Goal: Task Accomplishment & Management: Manage account settings

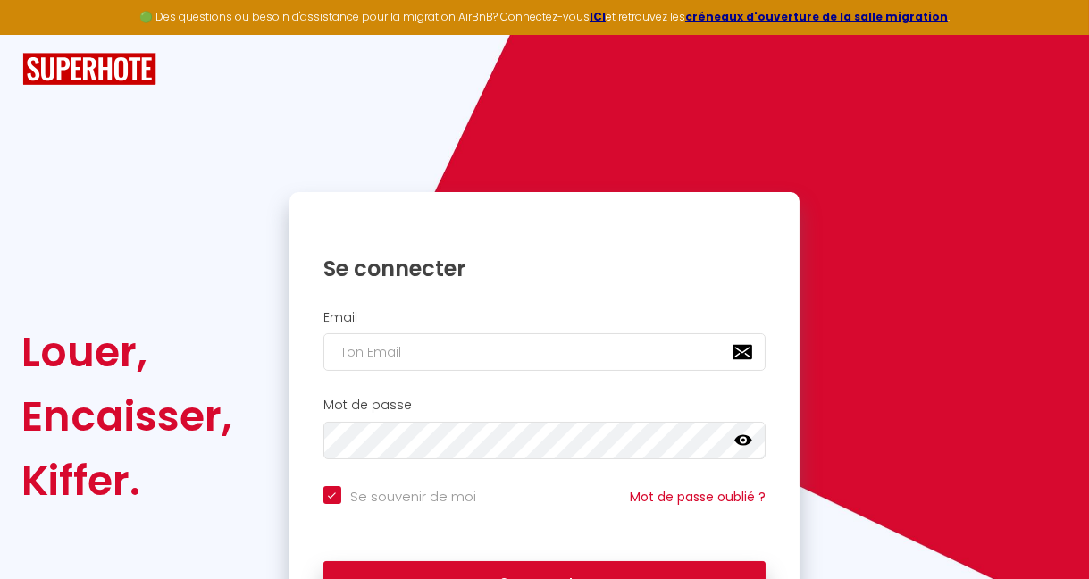
click at [413, 347] on input "email" at bounding box center [544, 352] width 443 height 38
click at [408, 352] on input "email" at bounding box center [544, 352] width 443 height 38
type input "m"
checkbox input "true"
type input "ma"
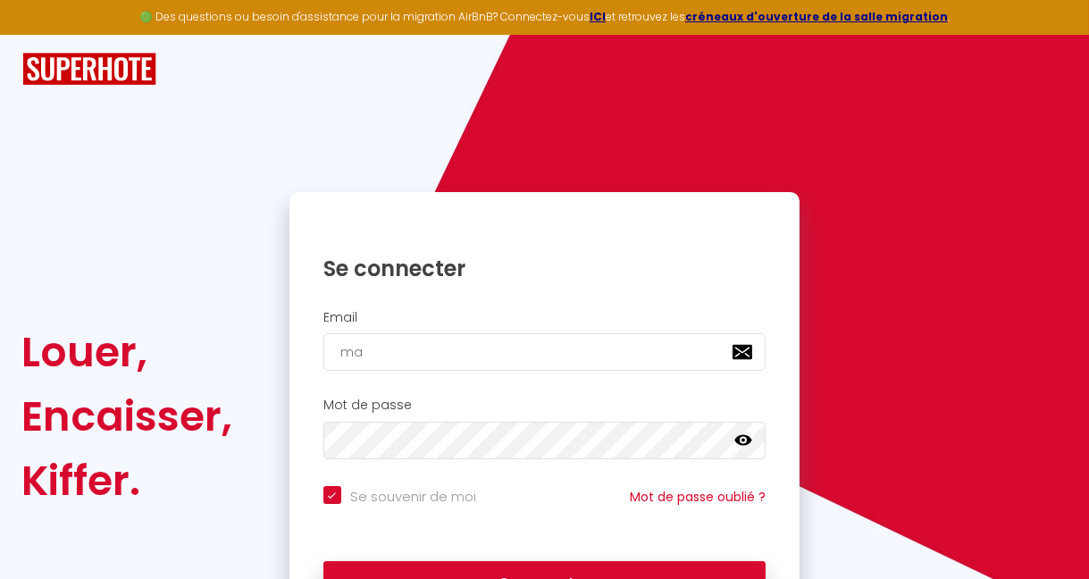
checkbox input "true"
type input "mar"
checkbox input "true"
type input "marj"
checkbox input "true"
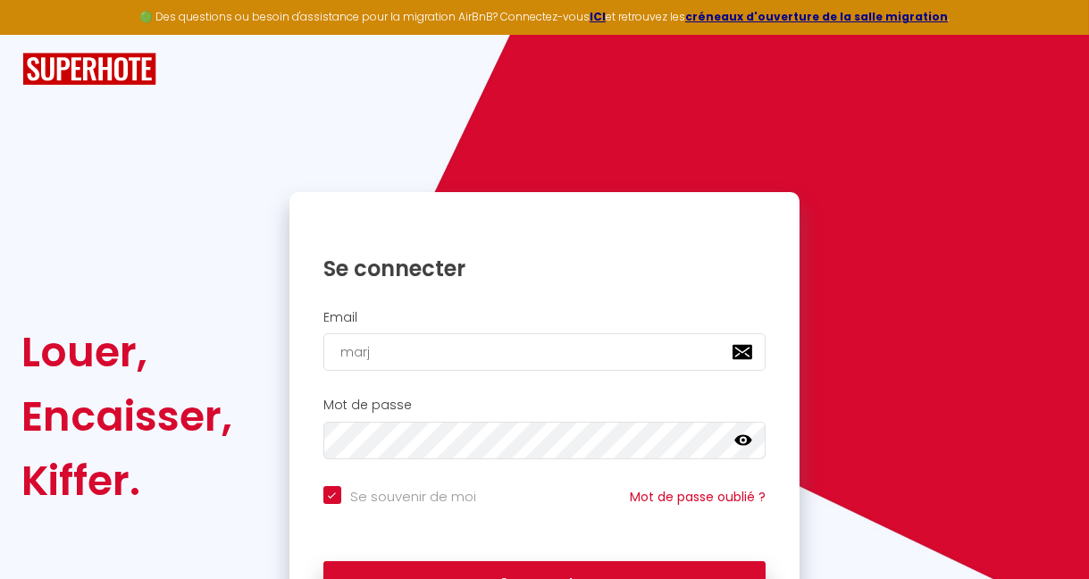
click at [323, 371] on div at bounding box center [323, 371] width 0 height 0
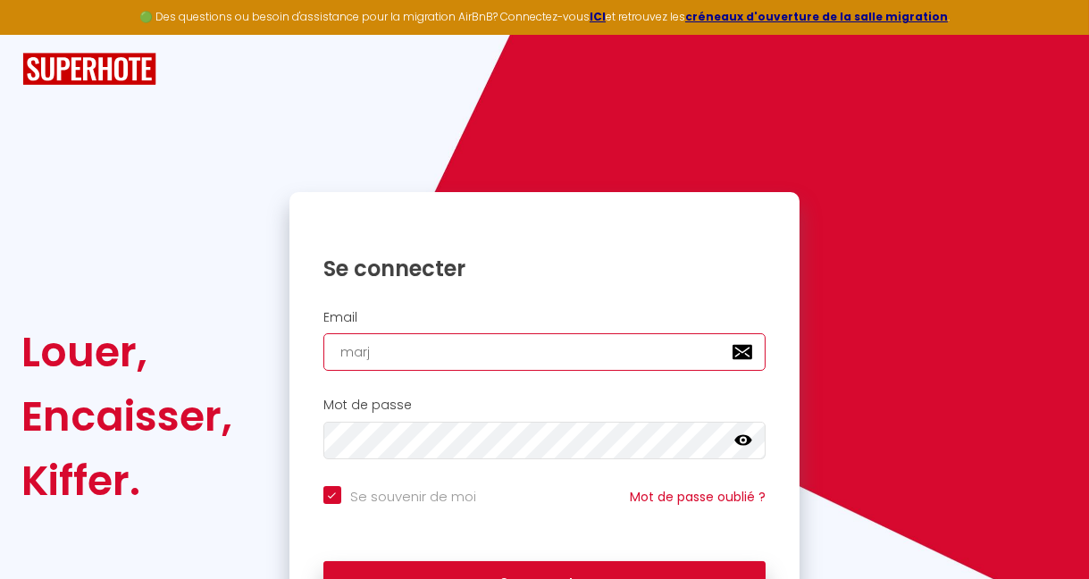
click at [732, 340] on input "marj" at bounding box center [544, 352] width 443 height 38
type input "[EMAIL_ADDRESS][DOMAIN_NAME]"
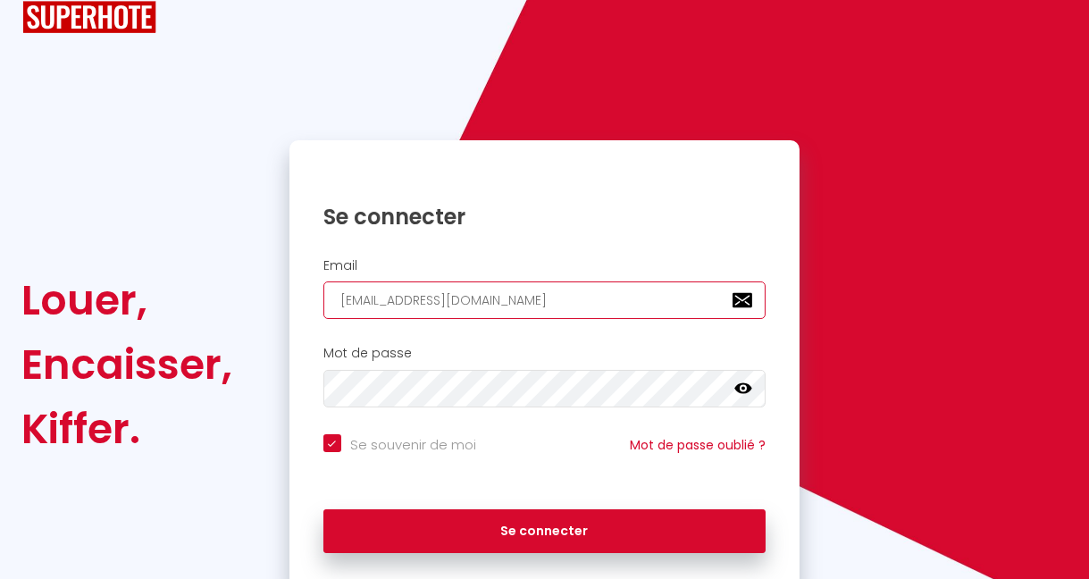
scroll to position [114, 0]
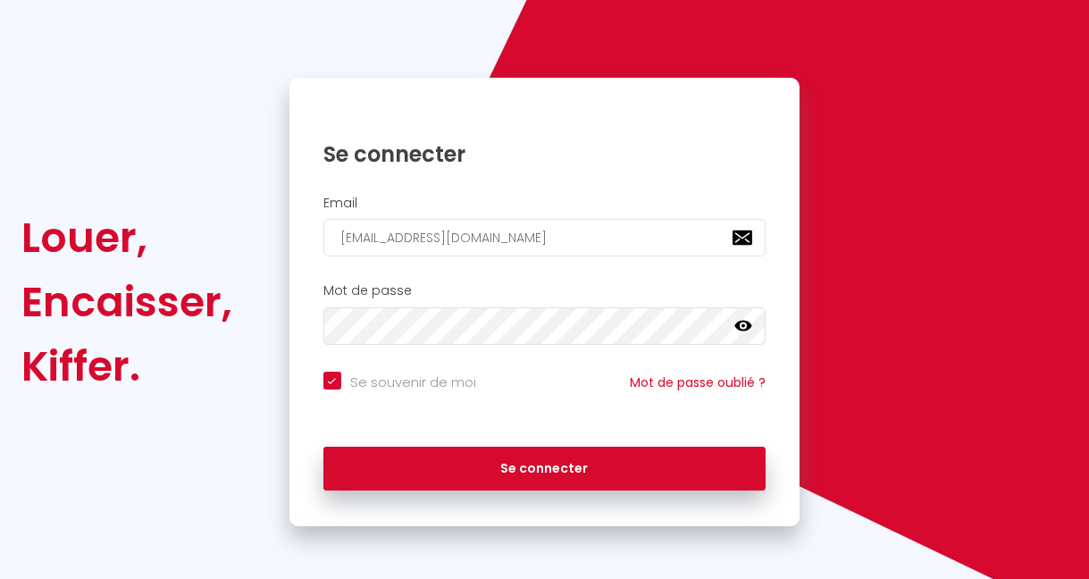
click at [746, 318] on icon at bounding box center [743, 326] width 18 height 18
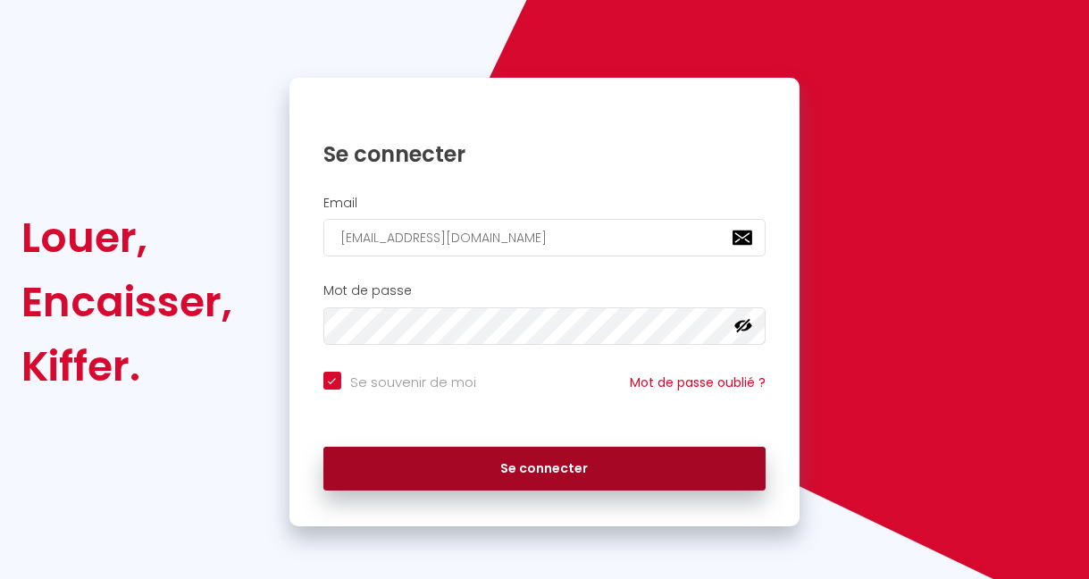
click at [475, 456] on button "Se connecter" at bounding box center [544, 469] width 443 height 45
checkbox input "true"
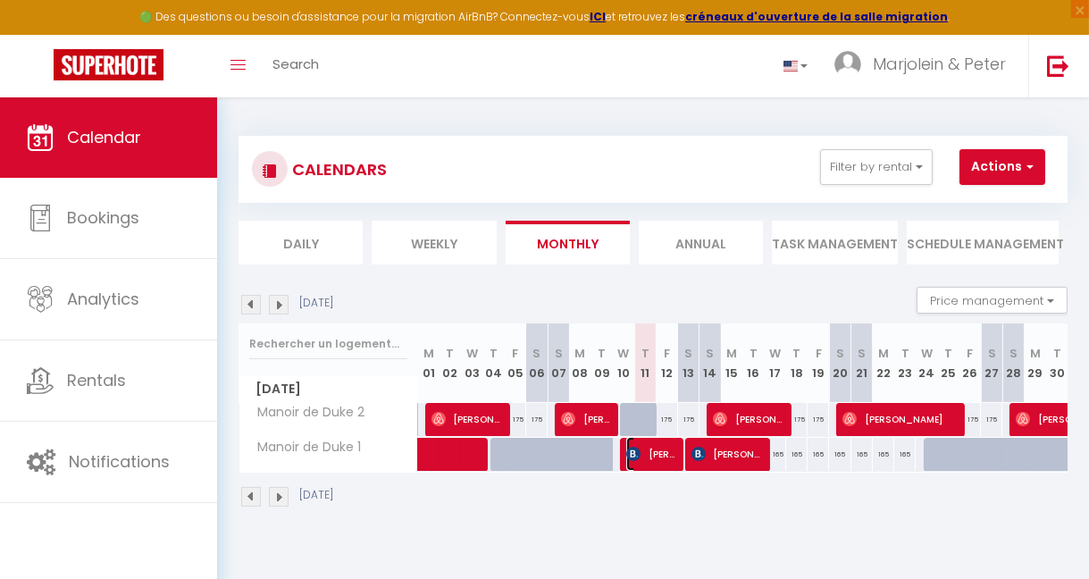
click at [661, 448] on span "[PERSON_NAME]" at bounding box center [651, 454] width 50 height 34
select select "OK"
select select "0"
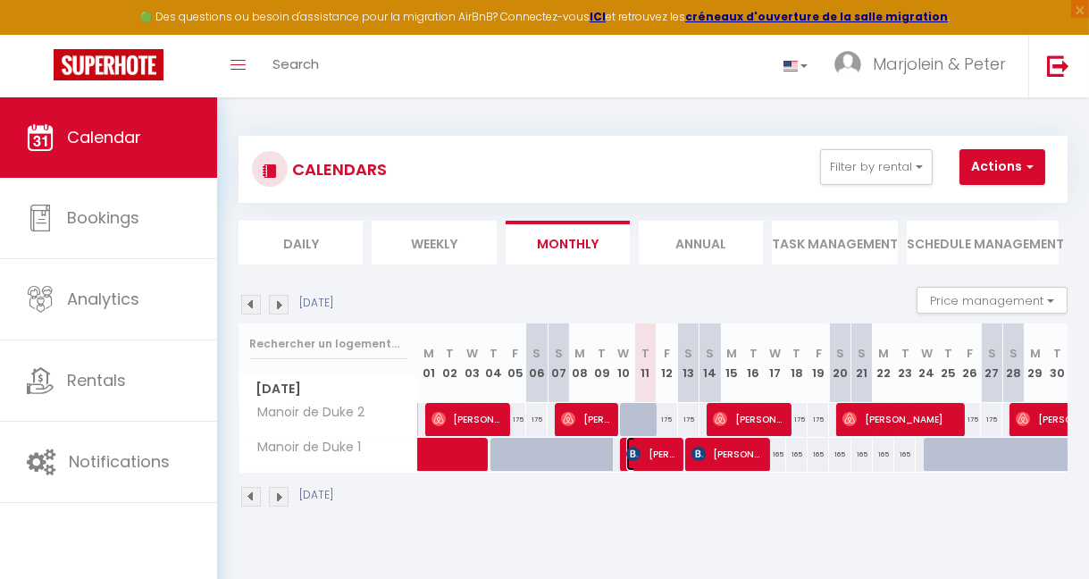
select select "1"
select select
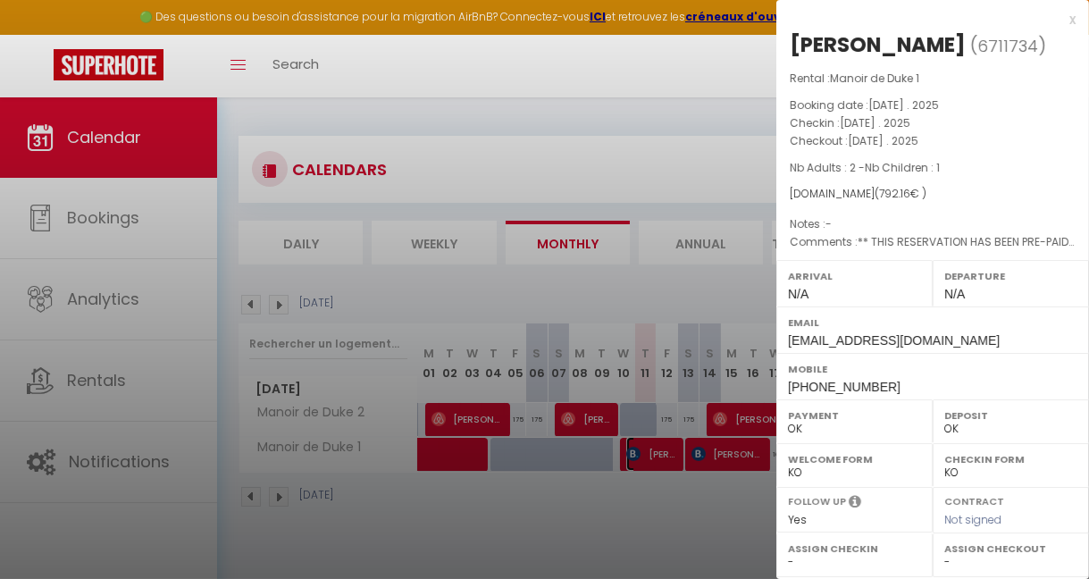
select select "9948"
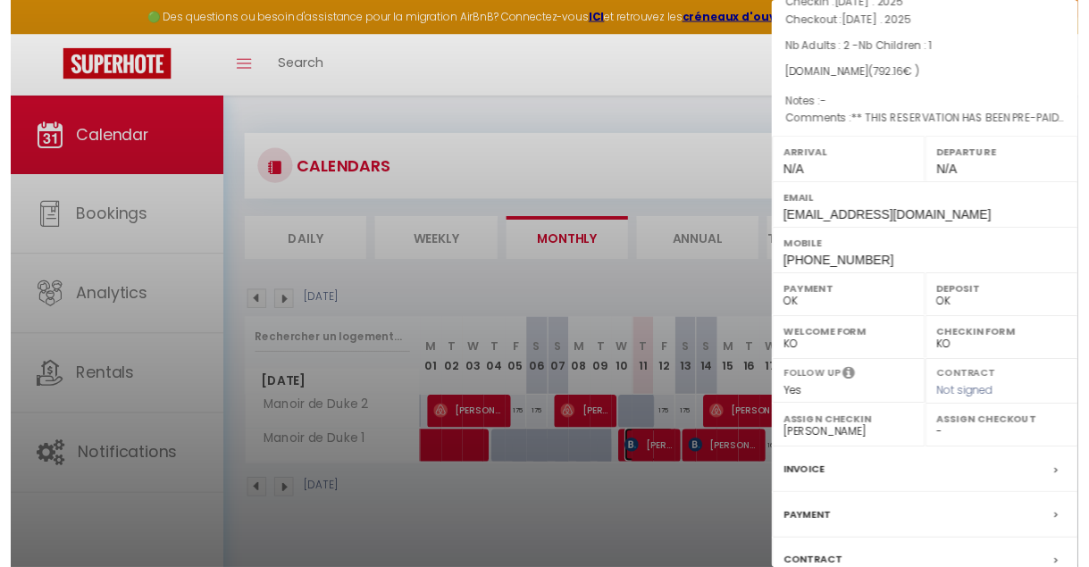
scroll to position [162, 0]
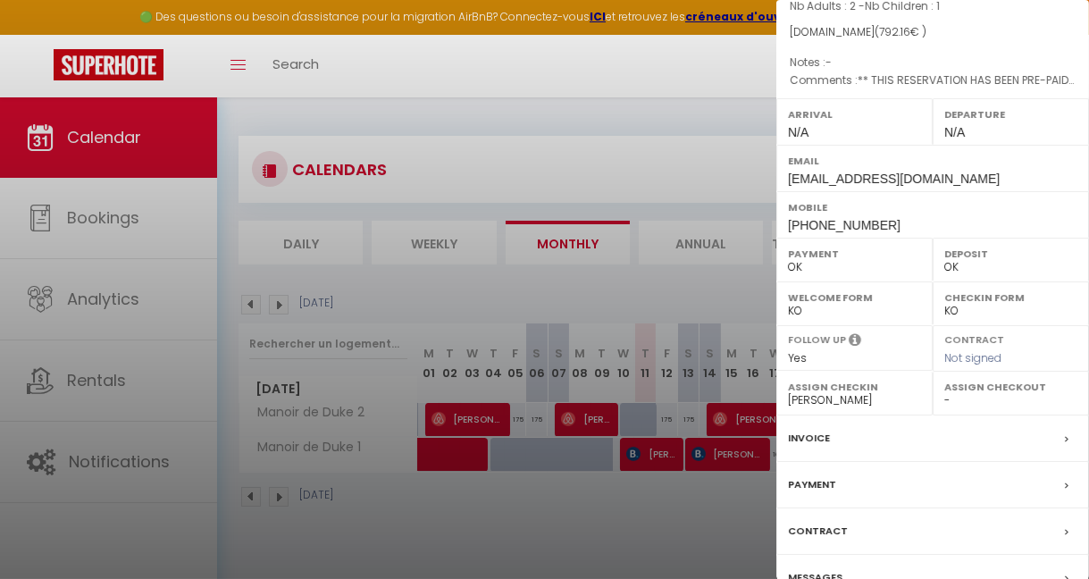
click at [691, 489] on div at bounding box center [544, 289] width 1089 height 579
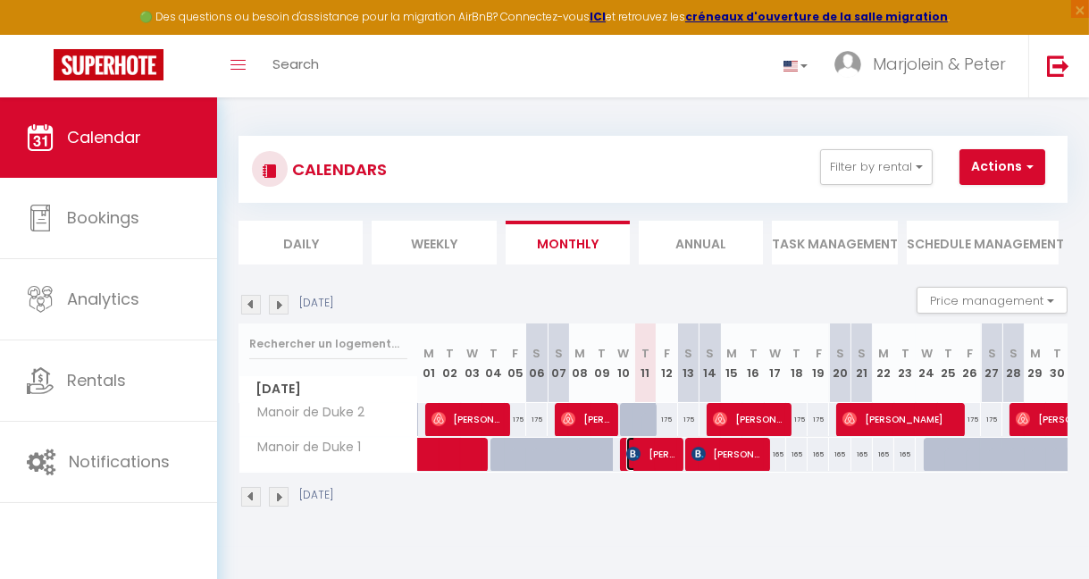
click at [655, 445] on span "[PERSON_NAME]" at bounding box center [651, 454] width 50 height 34
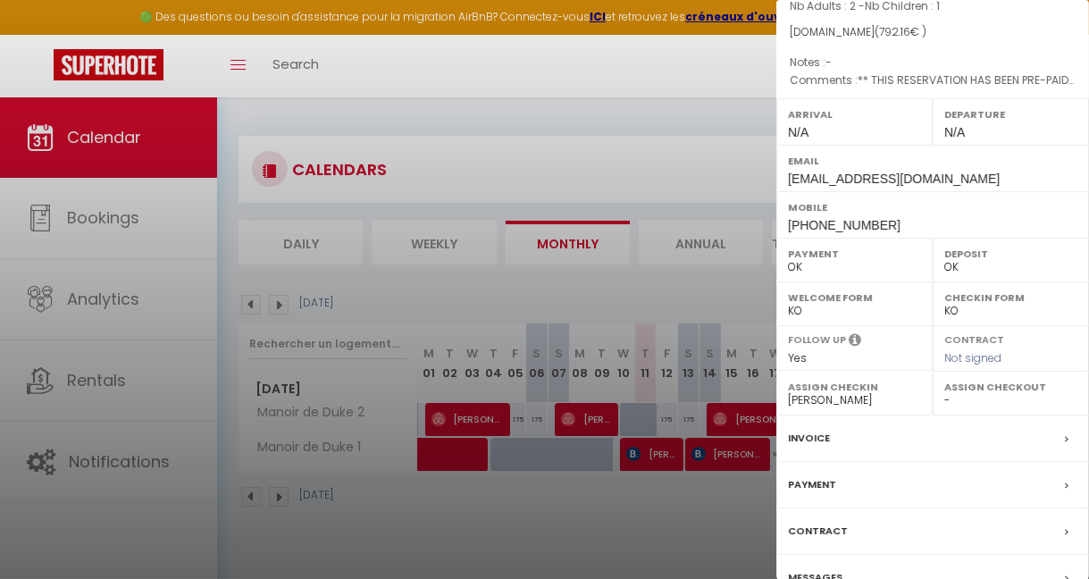
click at [816, 448] on label "Invoice" at bounding box center [809, 438] width 42 height 19
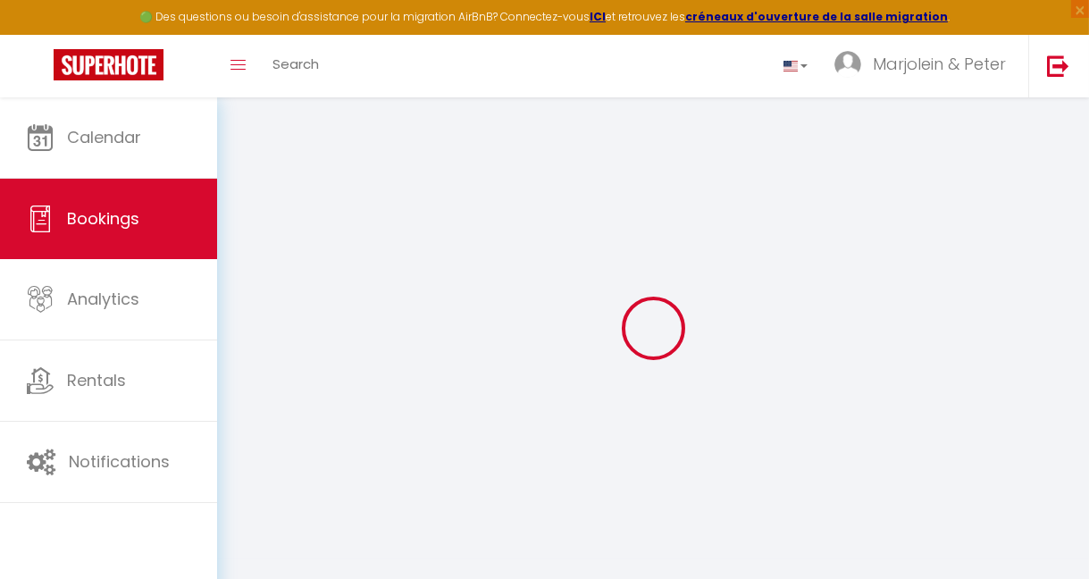
select select "cleaning"
select select "taxes"
select select
checkbox input "false"
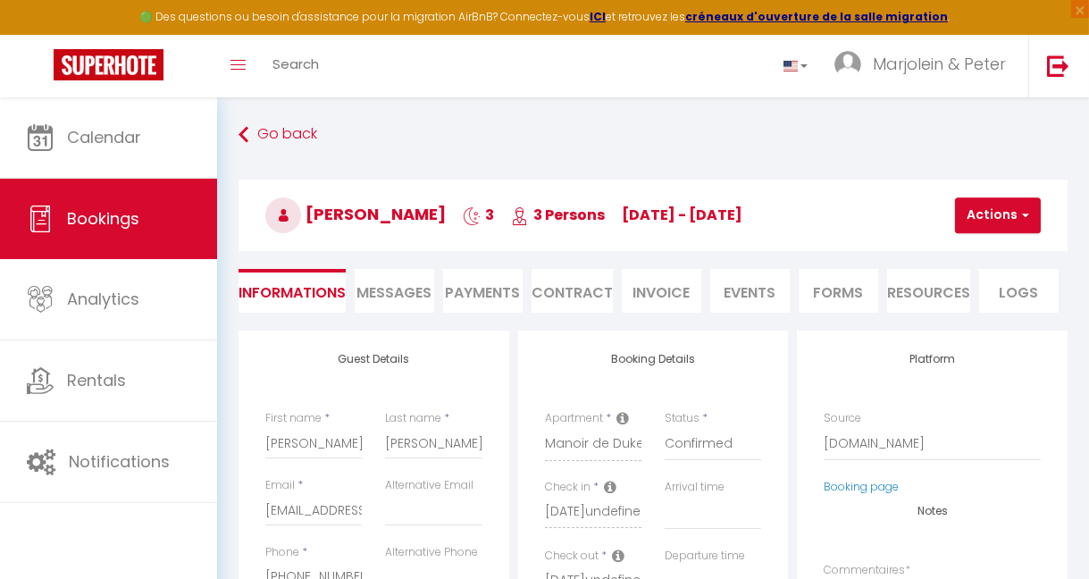
select select
checkbox input "false"
type textarea "** THIS RESERVATION HAS BEEN PRE-PAID ** BOOKING NOTE : Payment charge is EUR 1…"
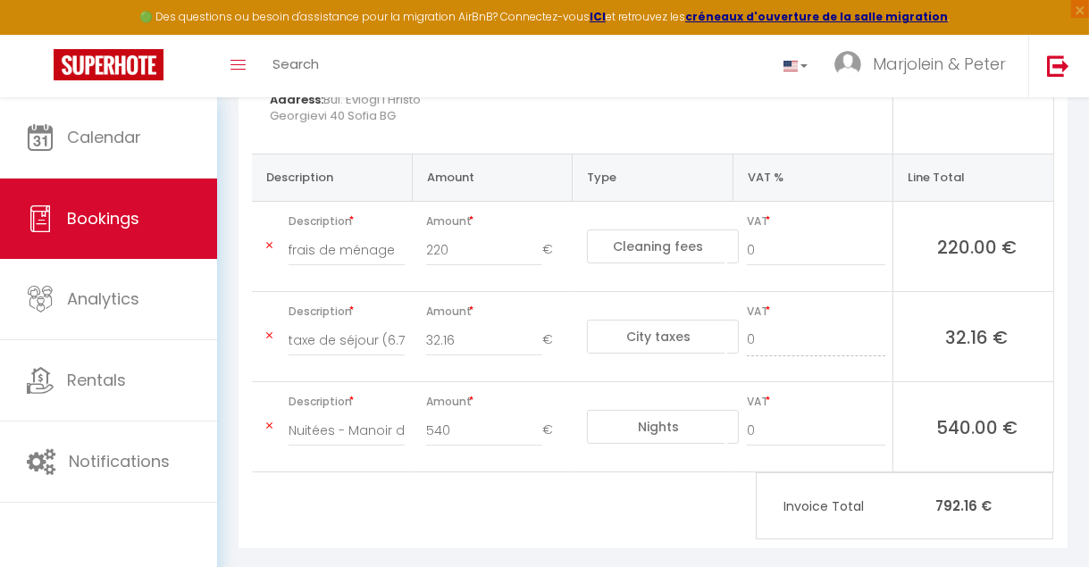
scroll to position [362, 0]
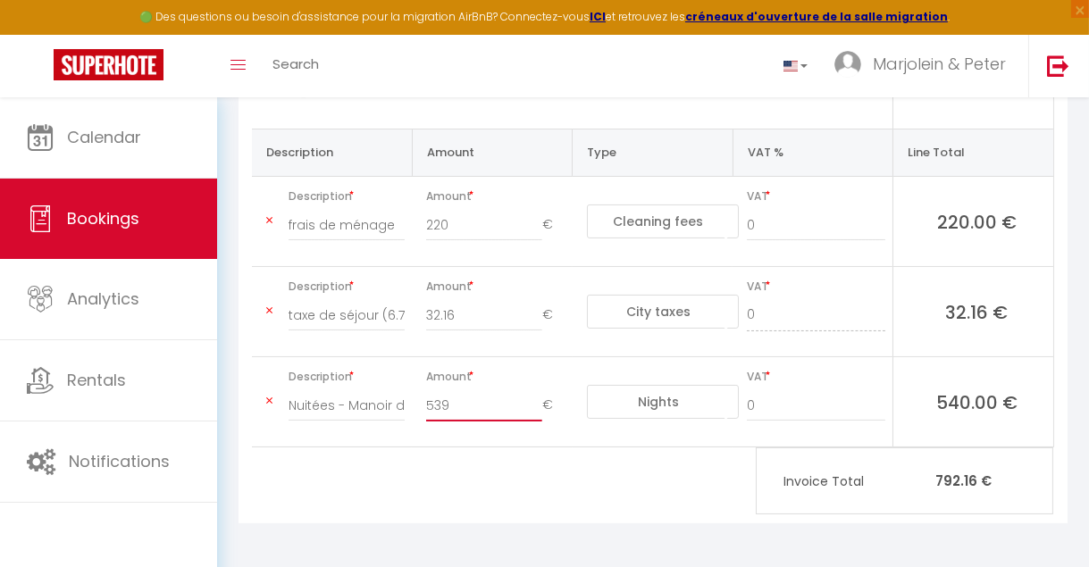
click at [531, 405] on input "539" at bounding box center [483, 405] width 115 height 32
type input "540"
click at [532, 396] on input "540" at bounding box center [483, 405] width 115 height 32
click at [545, 482] on div "[PERSON_NAME] Email: [EMAIL_ADDRESS][DOMAIN_NAME] Phone: [PHONE_NUMBER] Address…" at bounding box center [652, 246] width 829 height 555
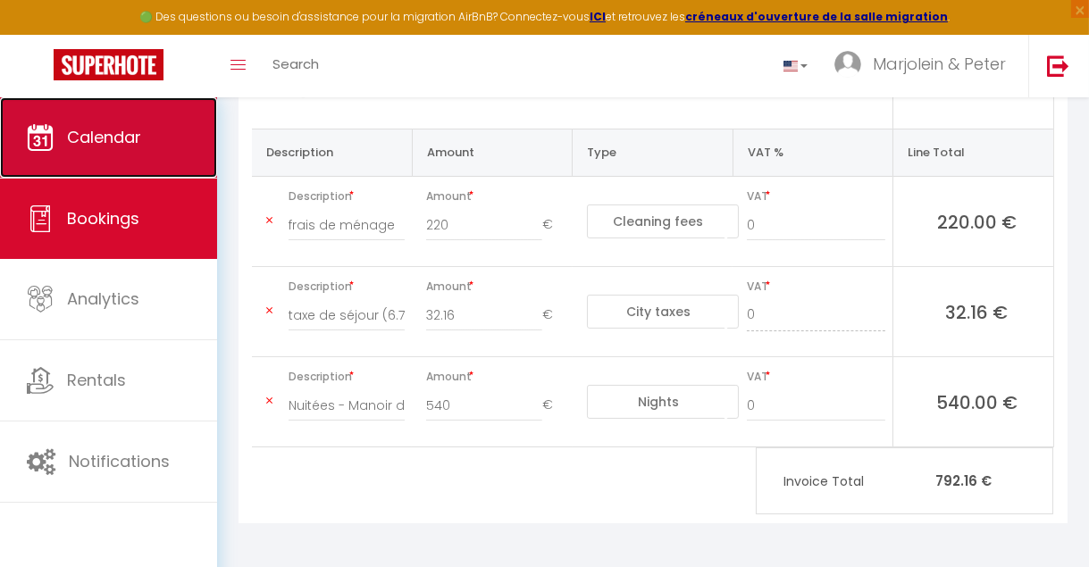
click at [125, 127] on span "Calendar" at bounding box center [104, 137] width 74 height 22
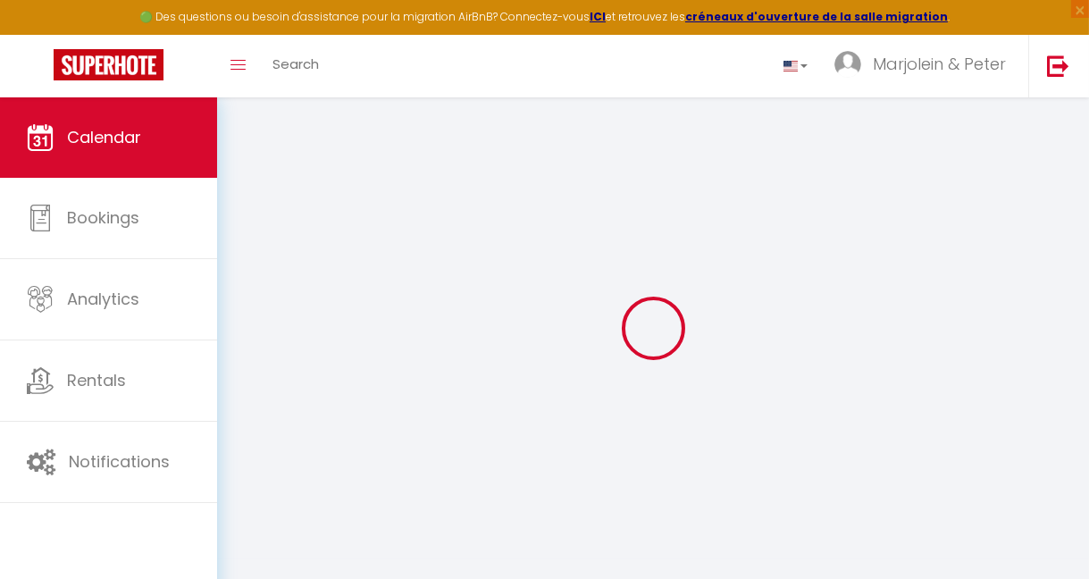
select select
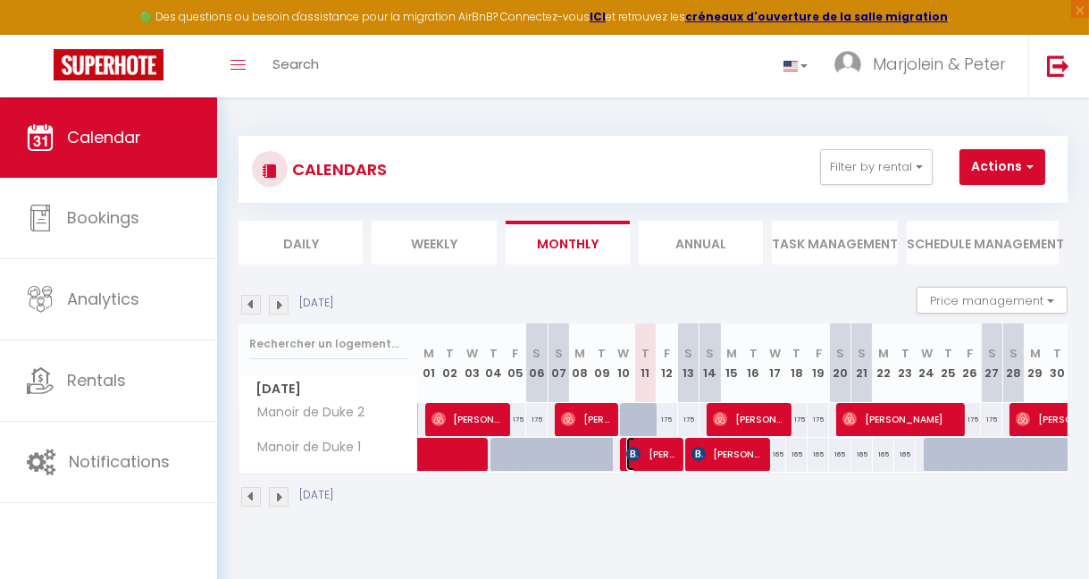
click at [638, 448] on span "[PERSON_NAME]" at bounding box center [651, 454] width 50 height 34
select select "OK"
select select "0"
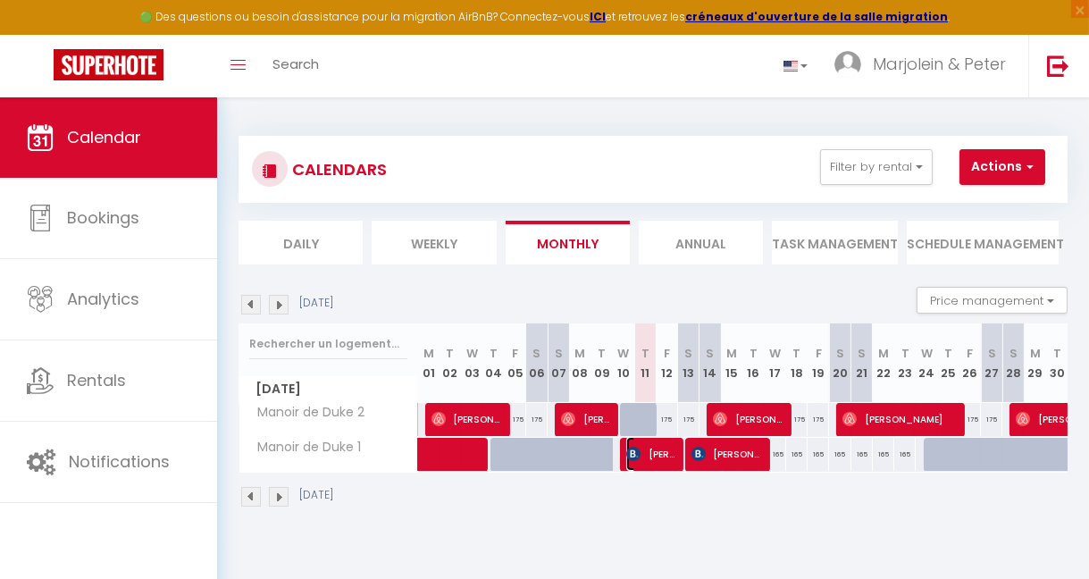
select select "1"
select select
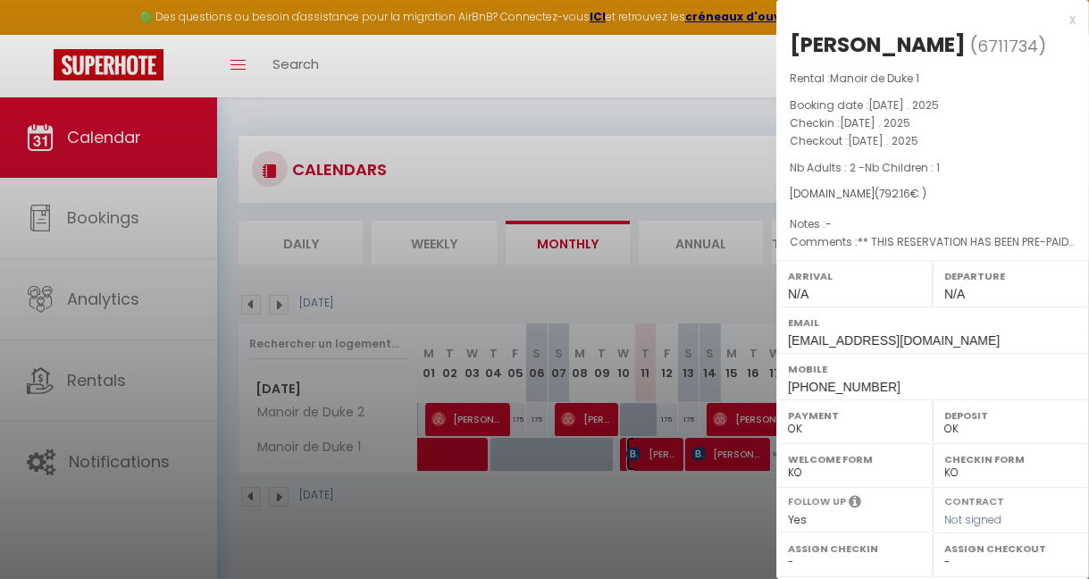
select select "9948"
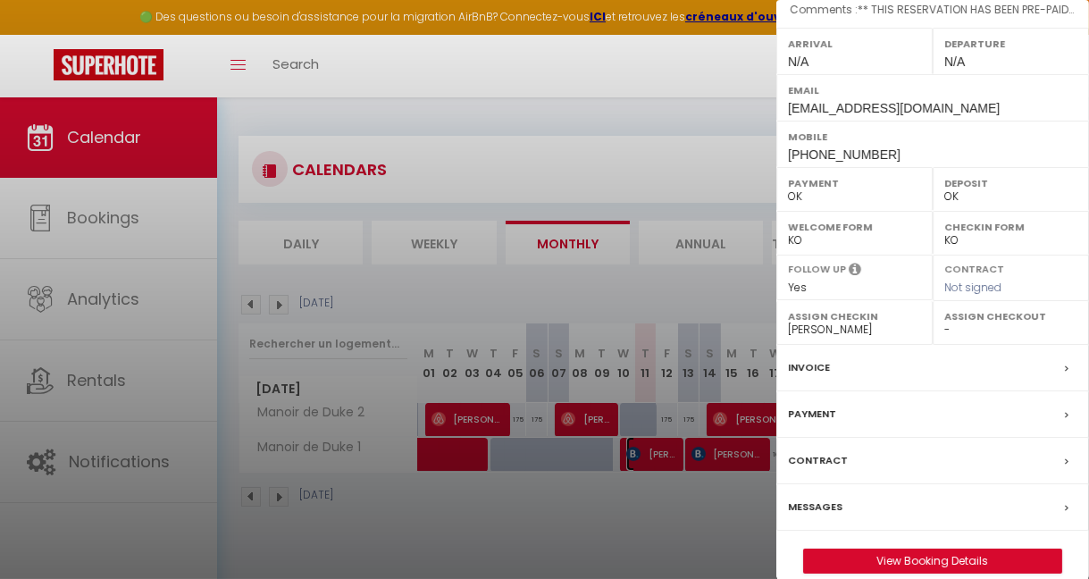
scroll to position [280, 0]
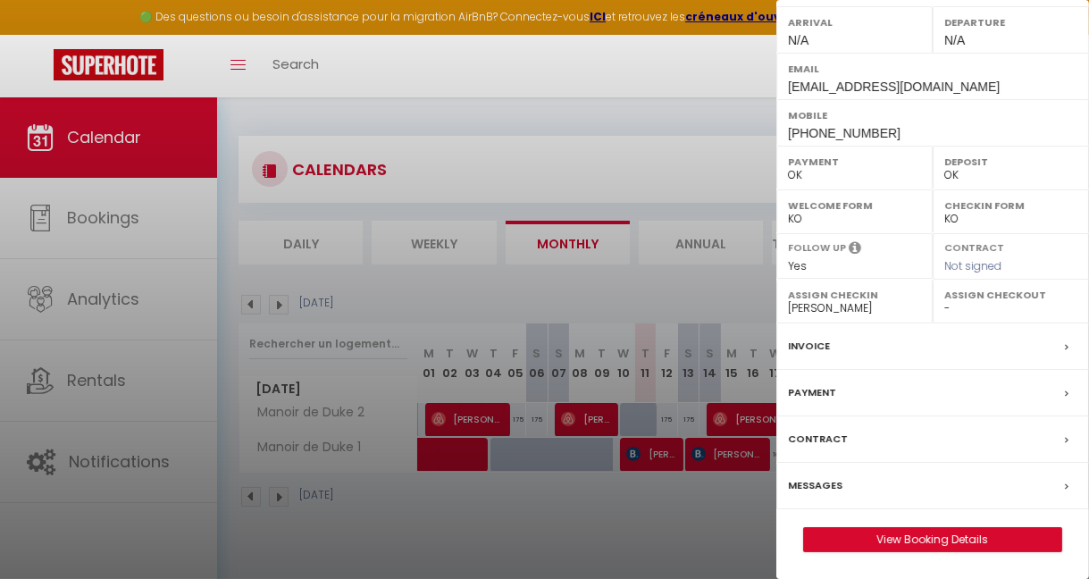
click at [818, 389] on label "Payment" at bounding box center [812, 392] width 48 height 19
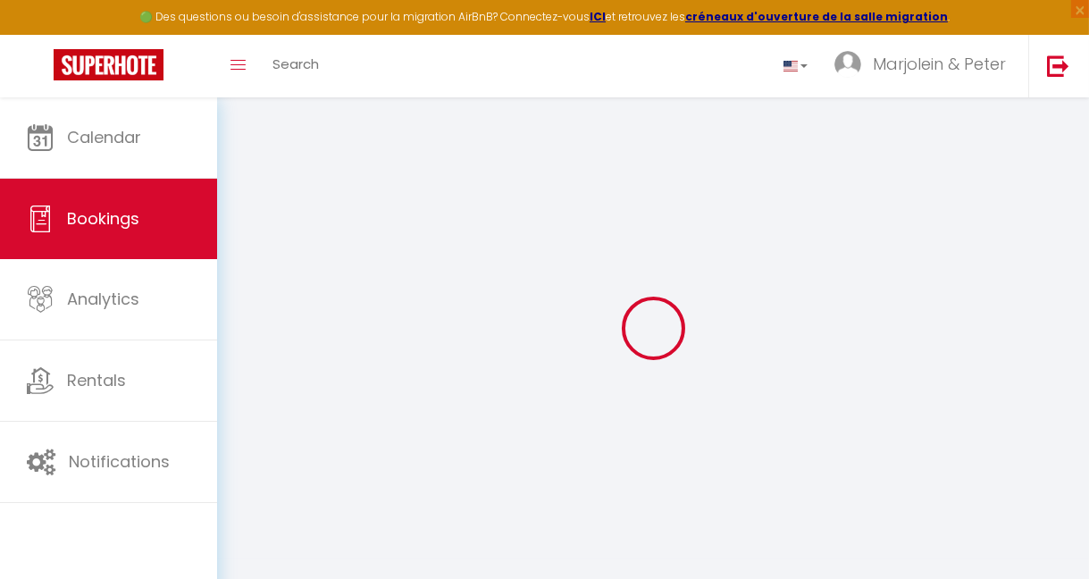
select select
checkbox input "false"
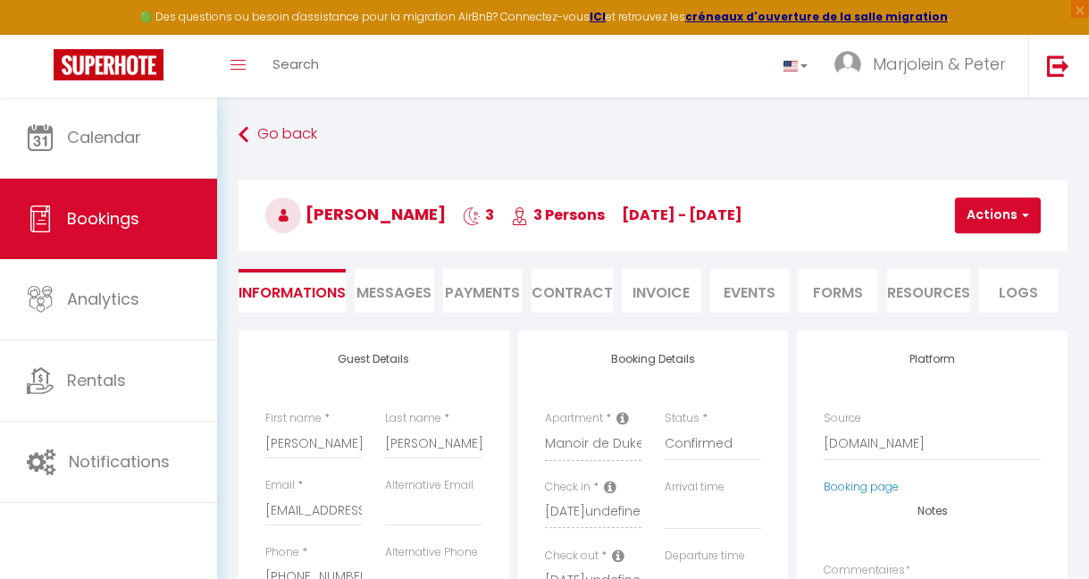
select select
checkbox input "false"
type textarea "** THIS RESERVATION HAS BEEN PRE-PAID ** BOOKING NOTE : Payment charge is EUR 1…"
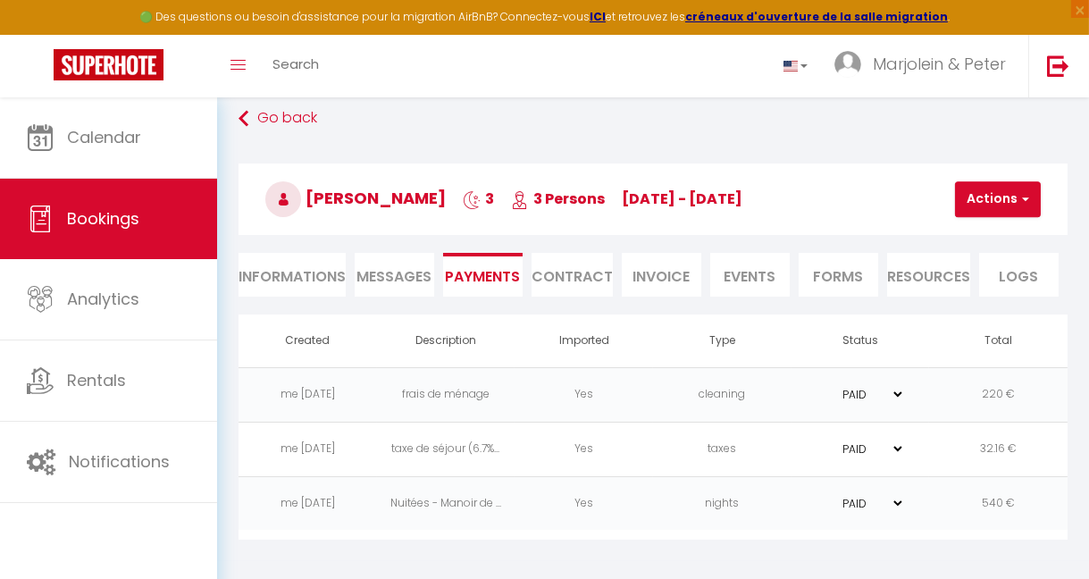
scroll to position [97, 0]
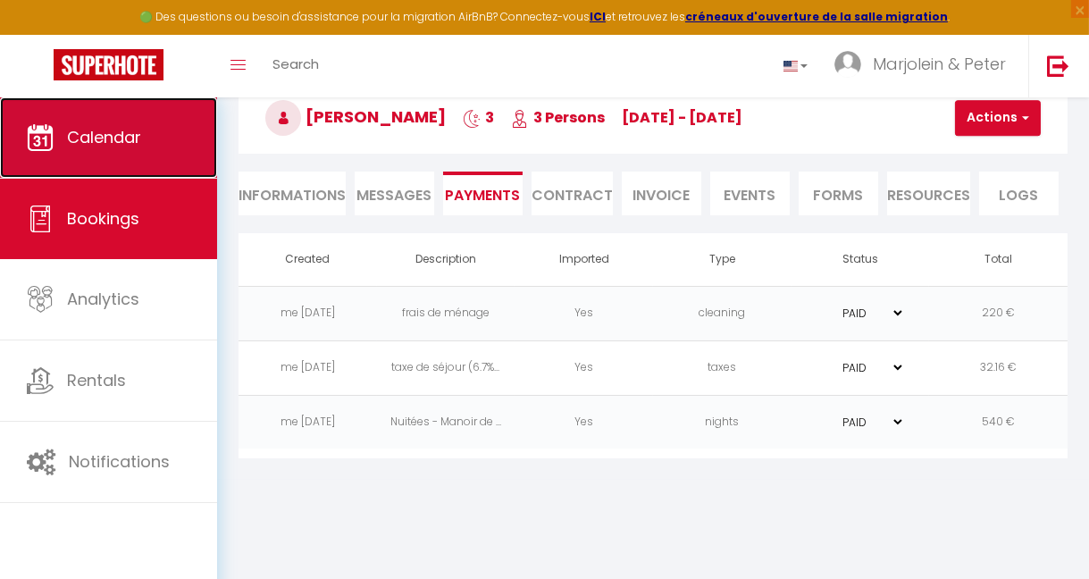
click at [116, 140] on span "Calendar" at bounding box center [104, 137] width 74 height 22
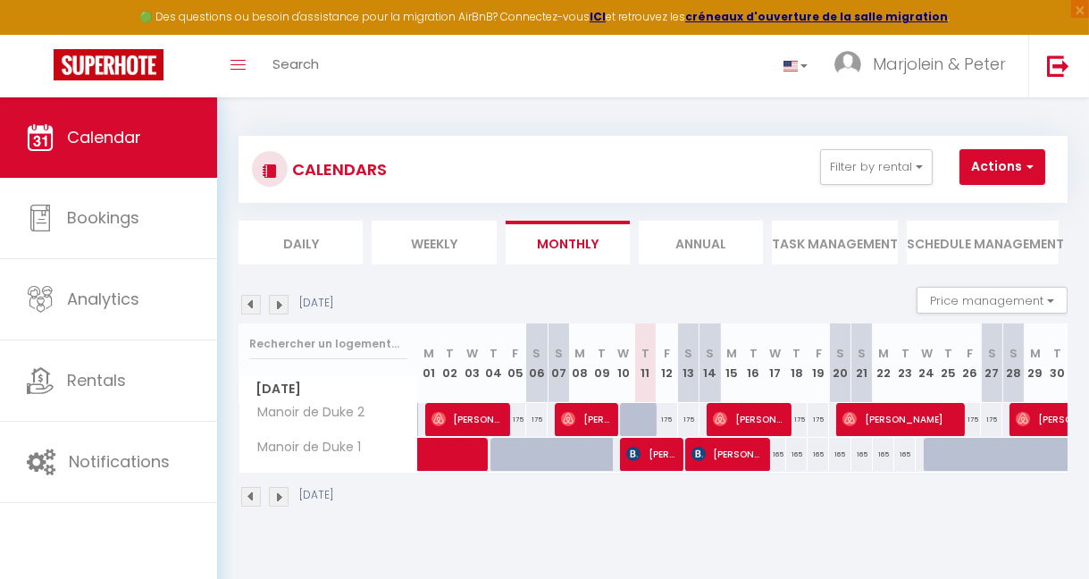
click at [773, 450] on div "165" at bounding box center [775, 454] width 21 height 33
type input "165"
type input "[DATE]"
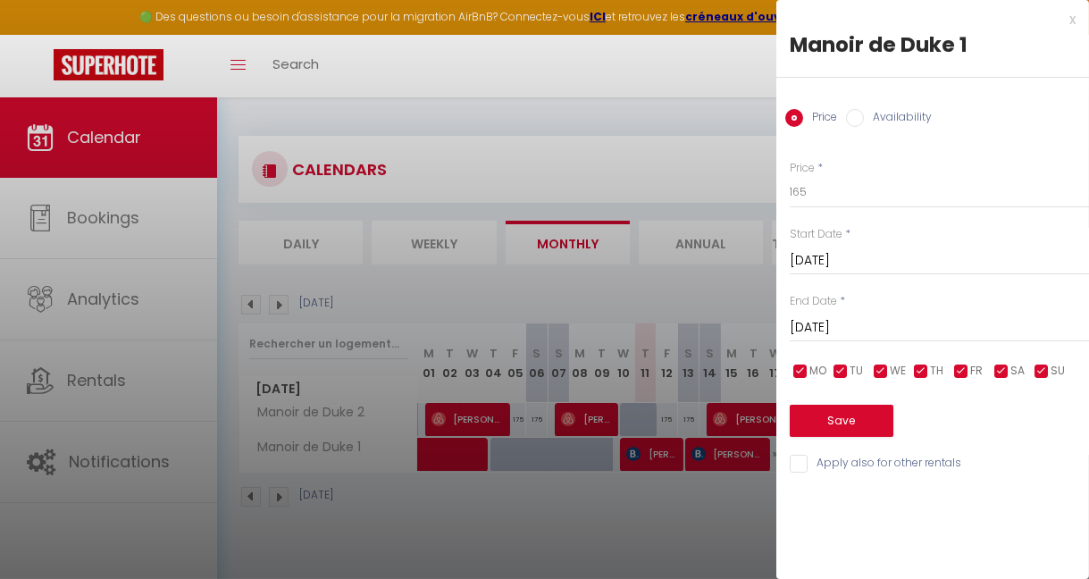
click at [685, 73] on div at bounding box center [544, 289] width 1089 height 579
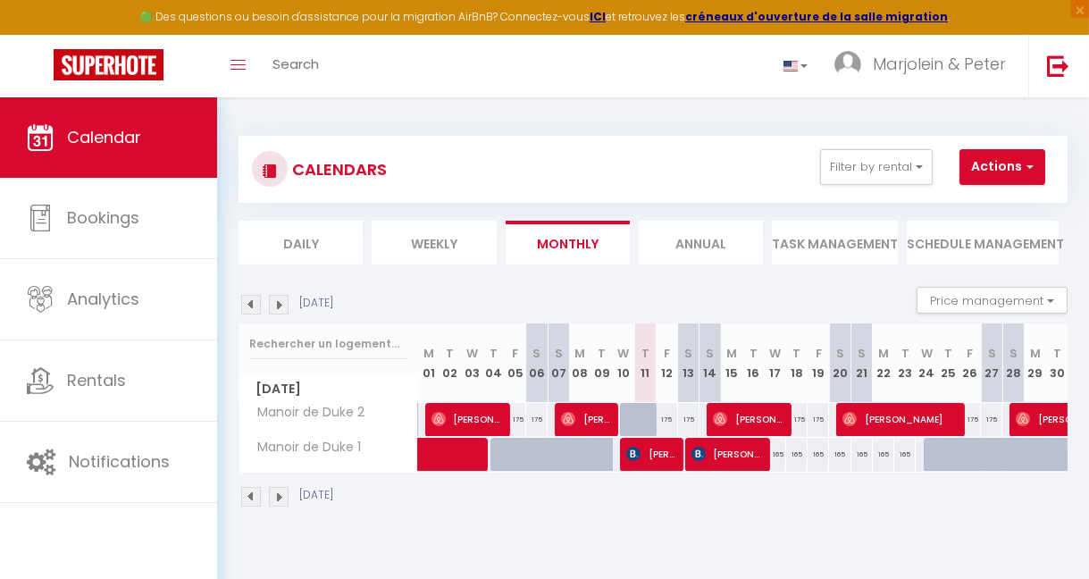
click at [773, 452] on div "165" at bounding box center [775, 454] width 21 height 33
type input "165"
type input "[DATE]"
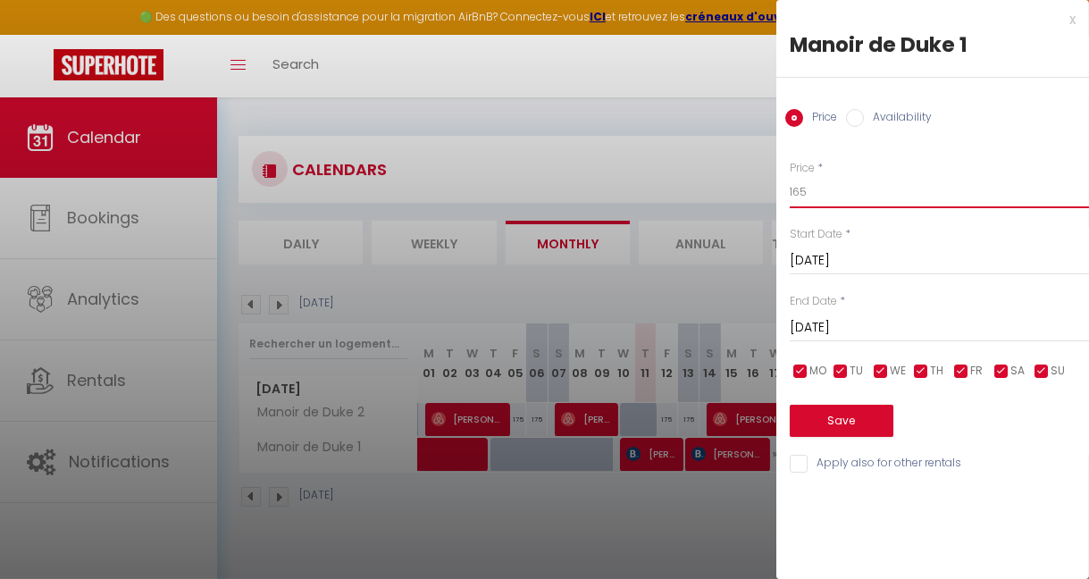
drag, startPoint x: 820, startPoint y: 187, endPoint x: 764, endPoint y: 176, distance: 57.3
click at [764, 176] on body "🟢 Des questions ou besoin d'assistance pour la migration AirBnB? Connectez-vous…" at bounding box center [544, 386] width 1089 height 579
type input "170"
click at [880, 322] on input "[DATE]" at bounding box center [939, 327] width 299 height 23
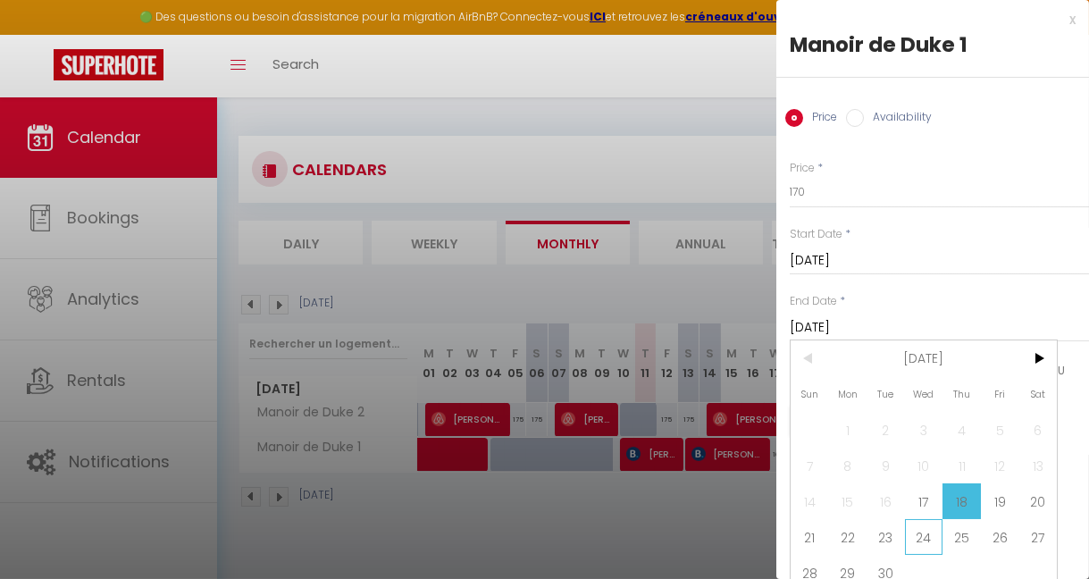
click at [926, 528] on span "24" at bounding box center [924, 537] width 38 height 36
type input "[DATE]"
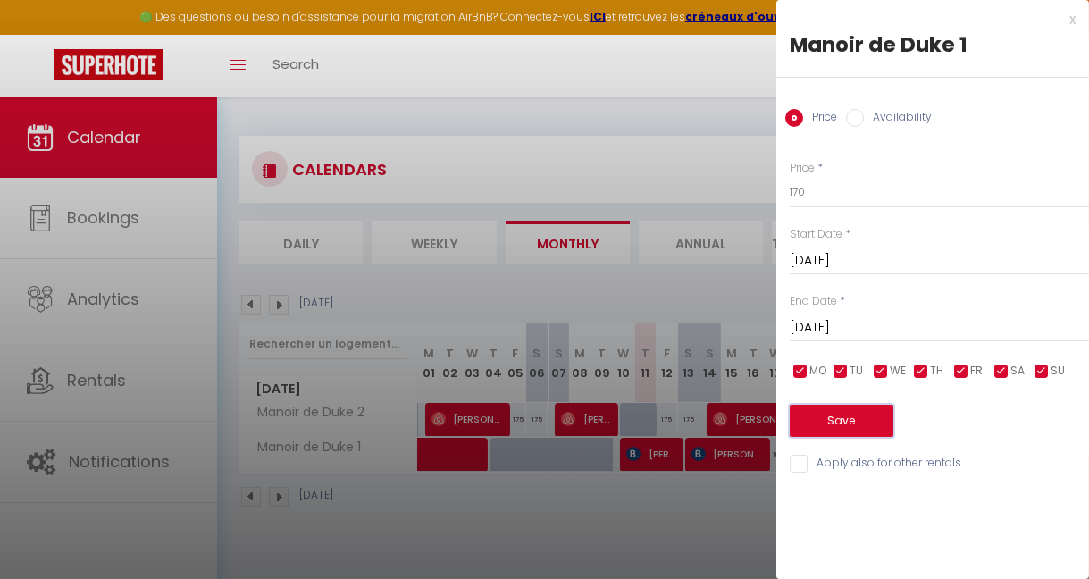
click at [843, 414] on button "Save" at bounding box center [842, 421] width 104 height 32
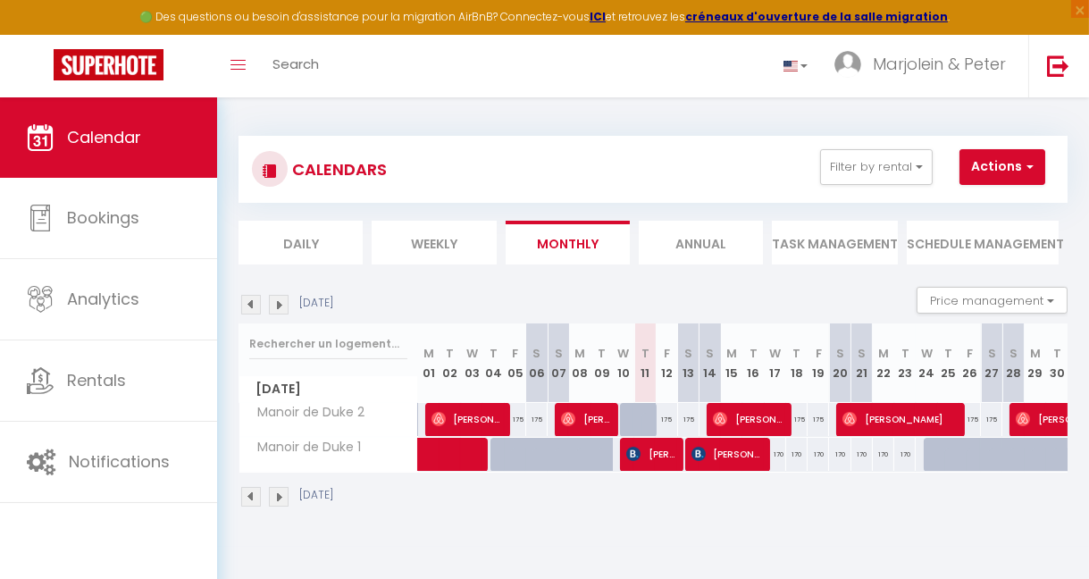
click at [769, 453] on div "170" at bounding box center [775, 454] width 21 height 33
type input "170"
type input "[DATE]"
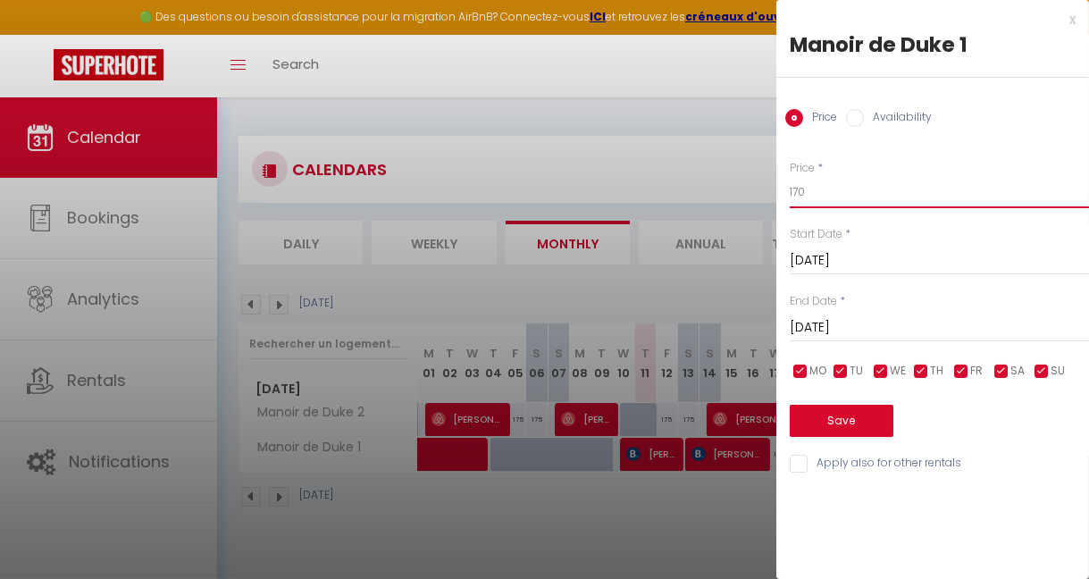
drag, startPoint x: 842, startPoint y: 188, endPoint x: 797, endPoint y: 183, distance: 45.8
click at [797, 183] on input "170" at bounding box center [939, 192] width 299 height 32
type input "175"
click at [913, 318] on input "[DATE]" at bounding box center [939, 327] width 299 height 23
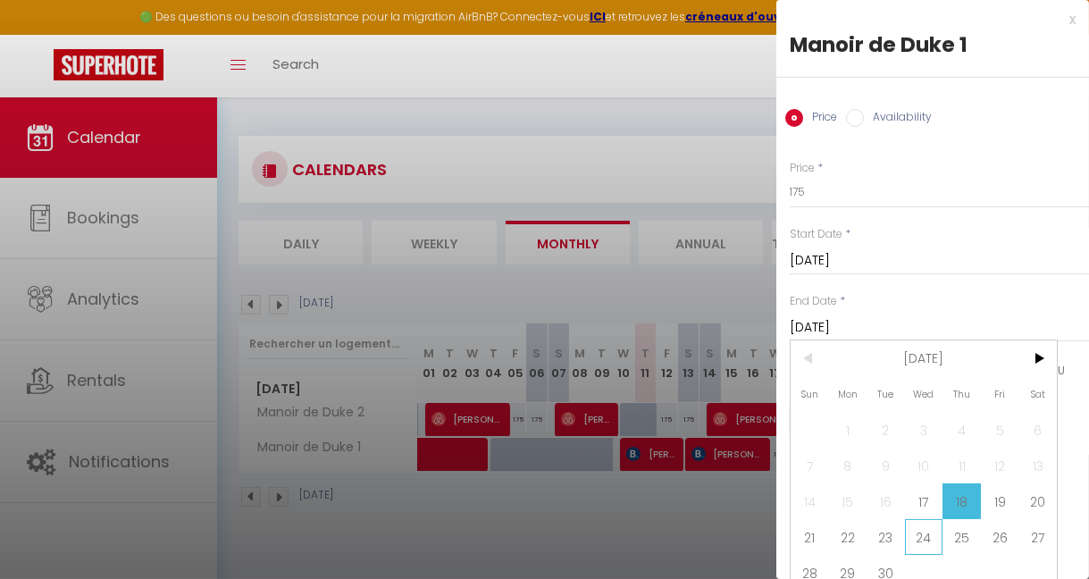
click at [928, 533] on span "24" at bounding box center [924, 537] width 38 height 36
type input "[DATE]"
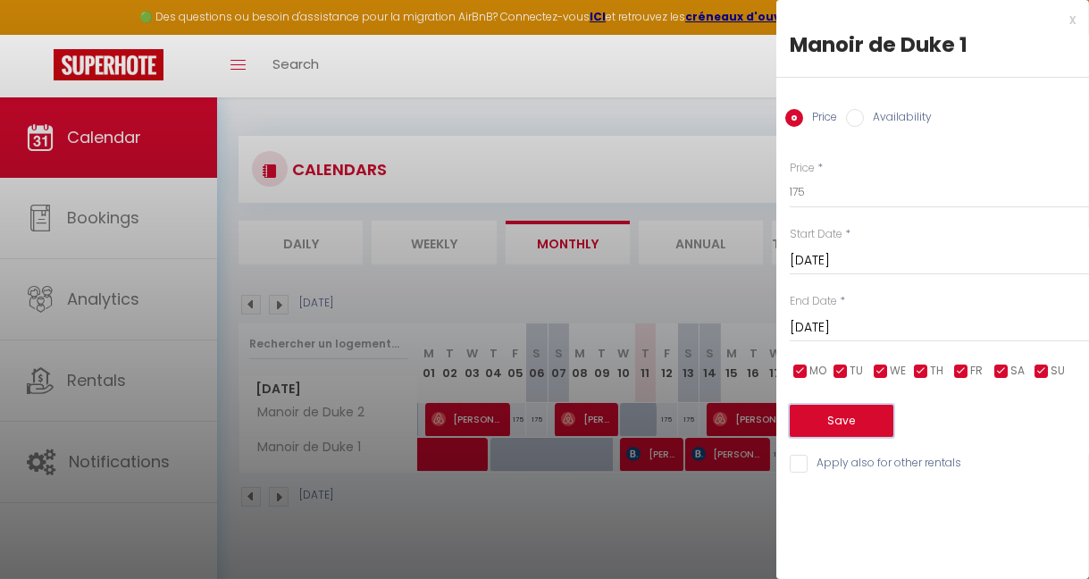
click at [866, 418] on button "Save" at bounding box center [842, 421] width 104 height 32
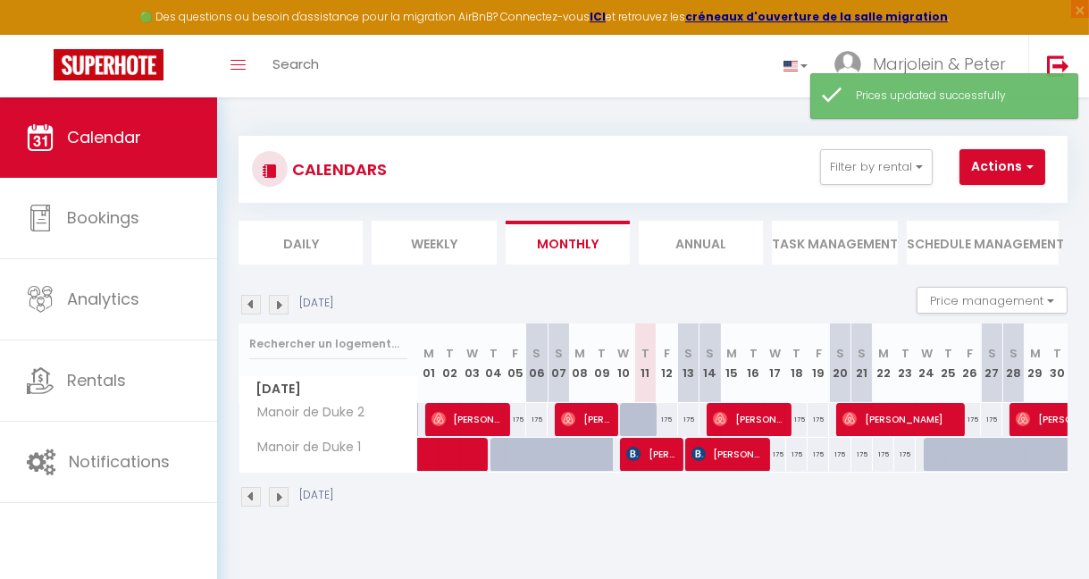
click at [848, 496] on div "[DATE]" at bounding box center [652, 499] width 829 height 53
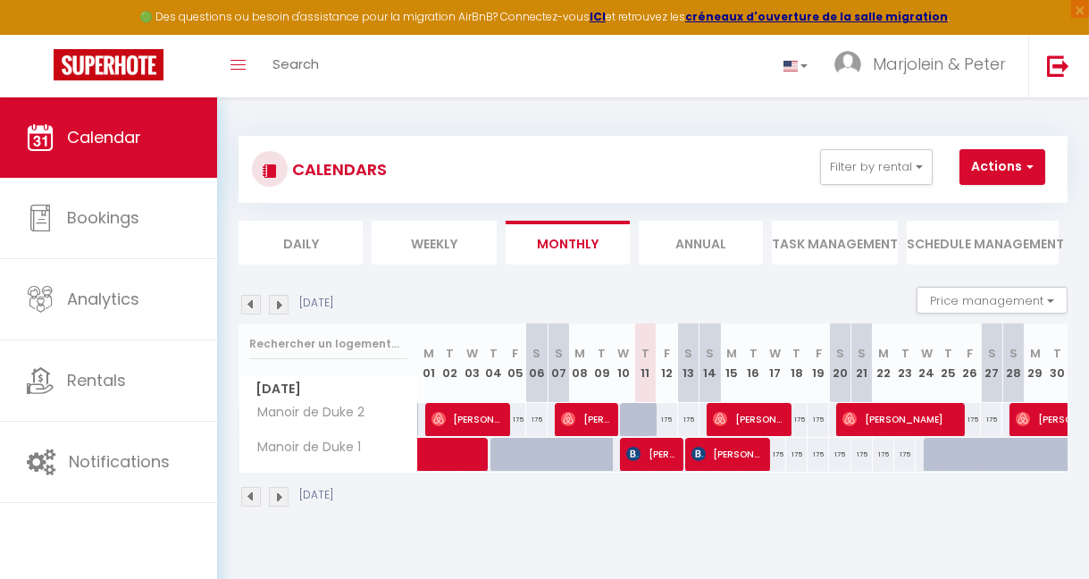
click at [280, 297] on img at bounding box center [279, 305] width 20 height 20
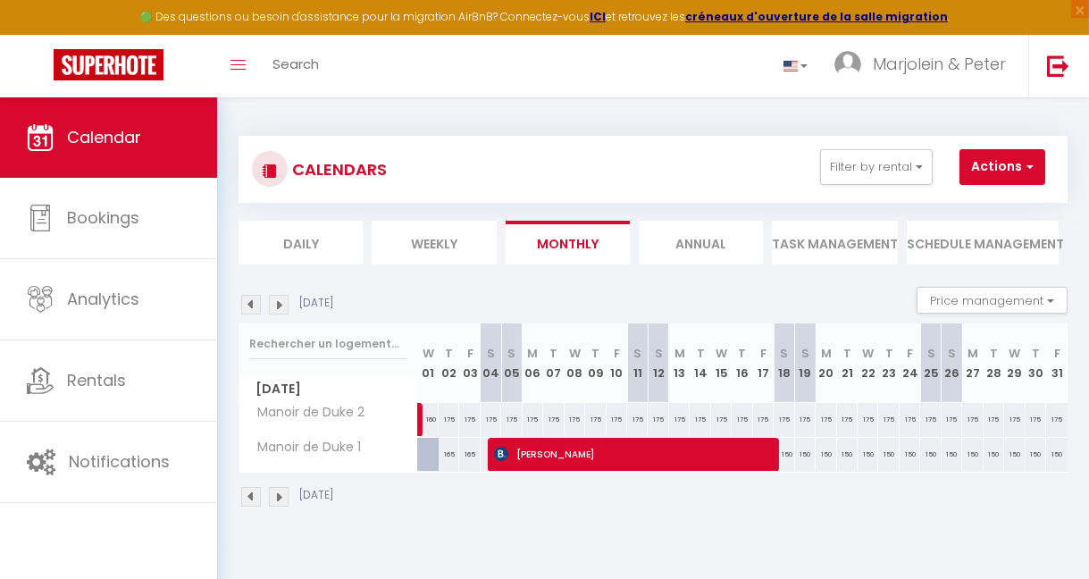
click at [776, 452] on div "150" at bounding box center [784, 454] width 21 height 33
type input "150"
type input "[DATE]"
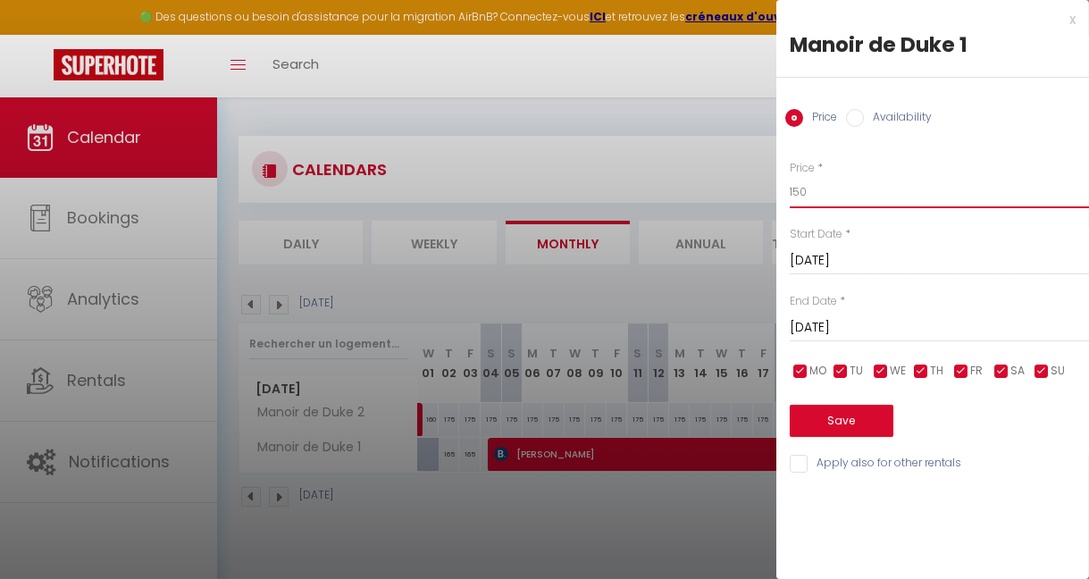
drag, startPoint x: 812, startPoint y: 188, endPoint x: 782, endPoint y: 188, distance: 29.5
click at [782, 188] on div "Price * 150 Status * Available Disabled Start Date * [DATE] < [DATE] > Sun Mon …" at bounding box center [932, 307] width 313 height 338
type input "160"
click at [904, 324] on input "[DATE]" at bounding box center [939, 327] width 299 height 23
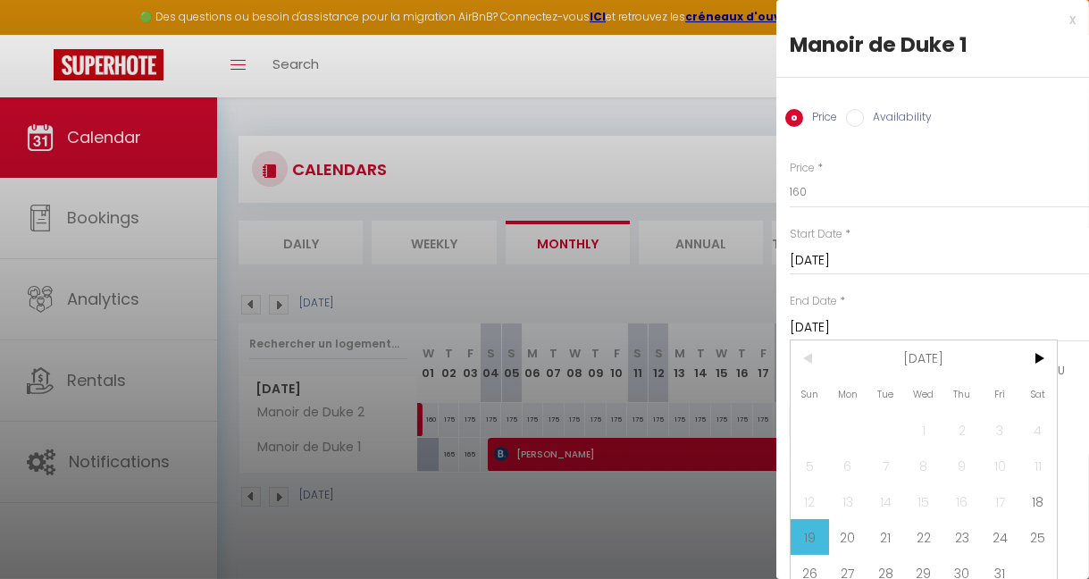
scroll to position [23, 0]
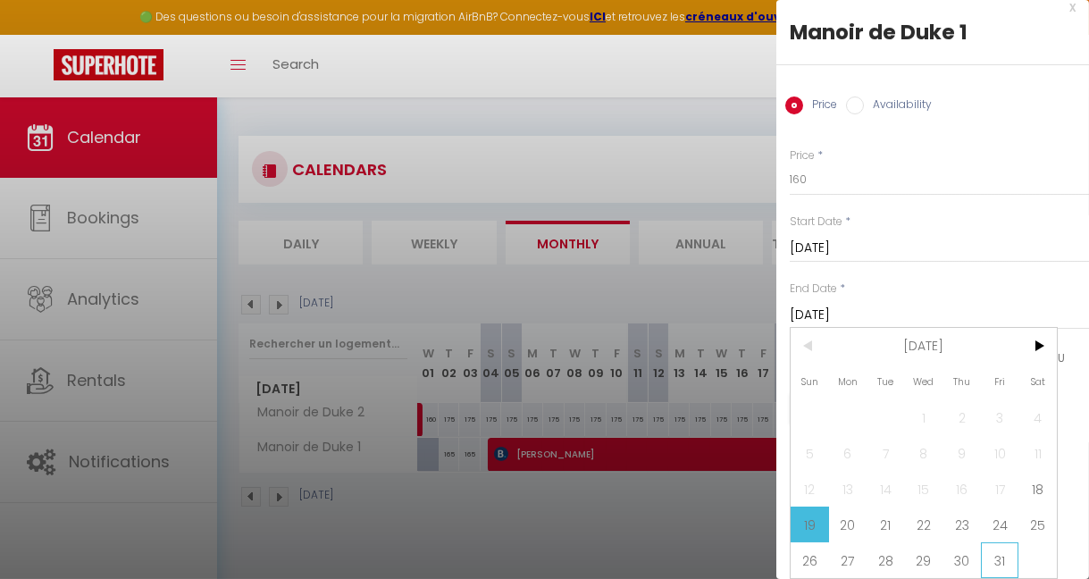
click at [995, 548] on span "31" at bounding box center [1000, 560] width 38 height 36
type input "[DATE]"
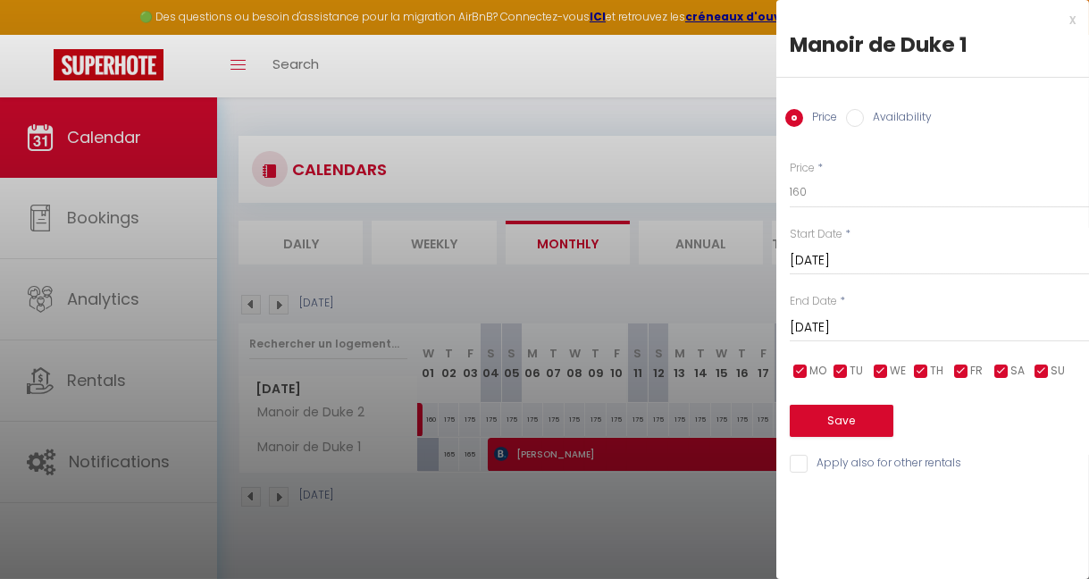
scroll to position [0, 0]
click at [858, 419] on button "Save" at bounding box center [842, 421] width 104 height 32
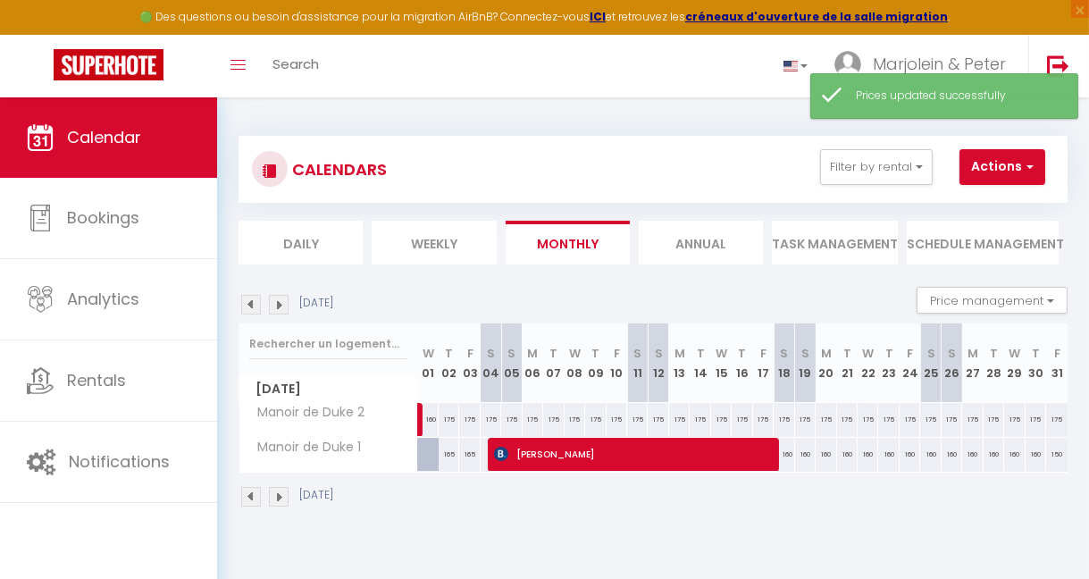
click at [780, 455] on div "160" at bounding box center [784, 454] width 21 height 33
type input "160"
type input "[DATE]"
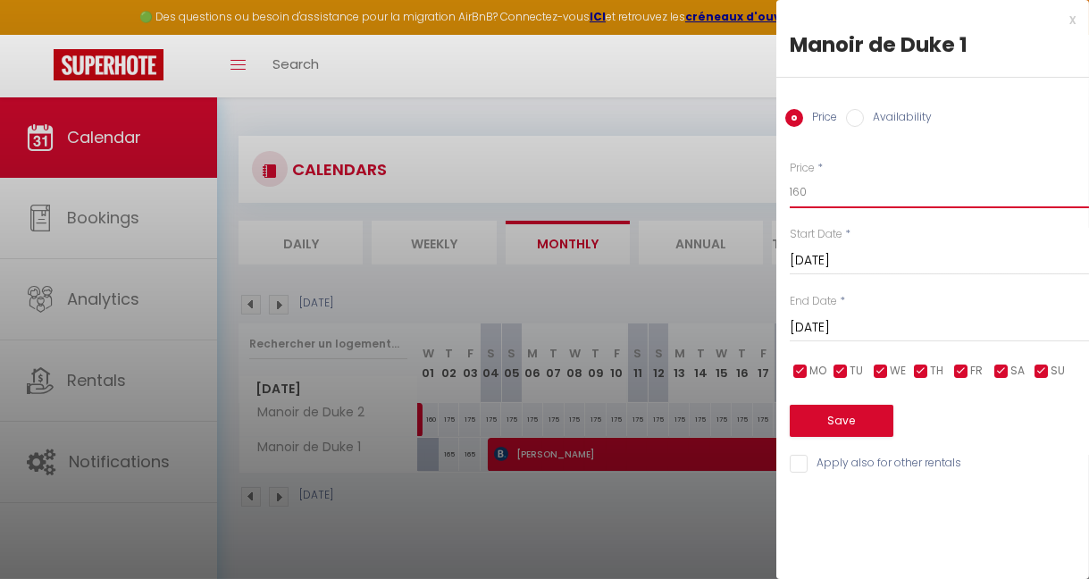
drag, startPoint x: 809, startPoint y: 185, endPoint x: 795, endPoint y: 184, distance: 14.3
click at [795, 184] on input "160" at bounding box center [939, 192] width 299 height 32
type input "170"
click at [891, 322] on input "[DATE]" at bounding box center [939, 327] width 299 height 23
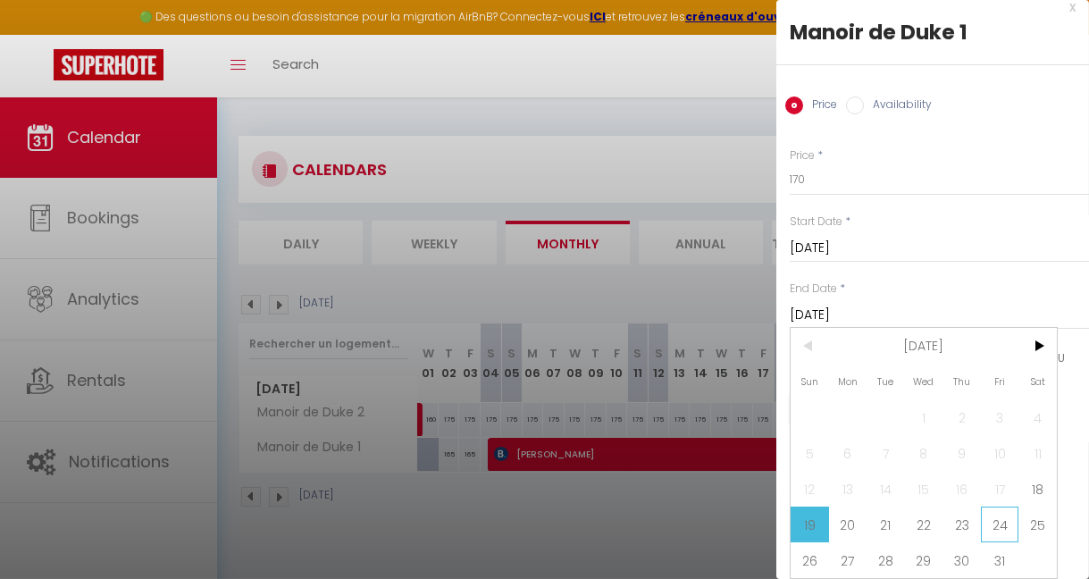
scroll to position [23, 0]
click at [1007, 546] on span "31" at bounding box center [1000, 560] width 38 height 36
type input "[DATE]"
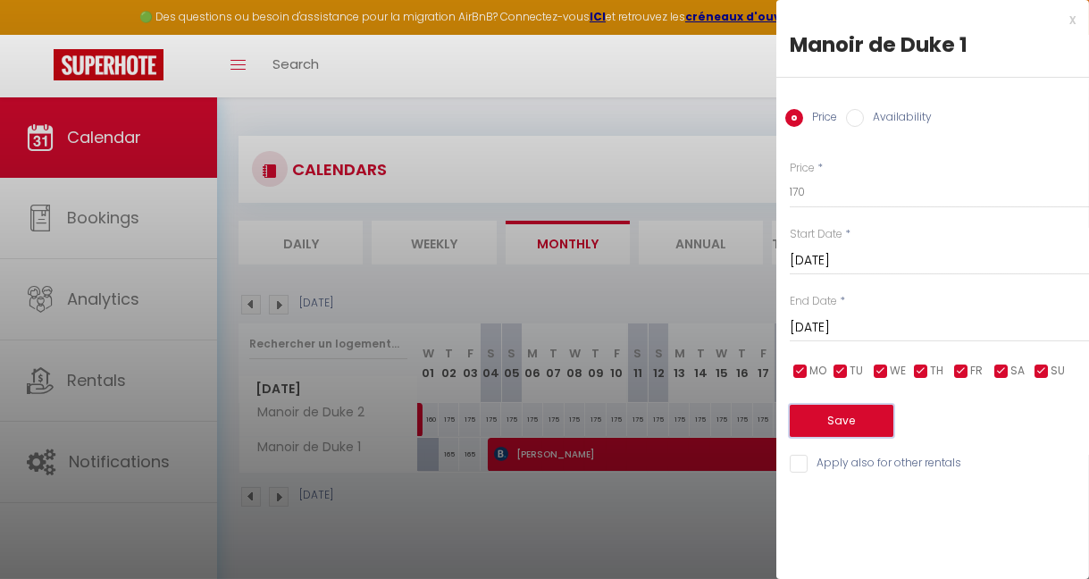
click at [846, 416] on button "Save" at bounding box center [842, 421] width 104 height 32
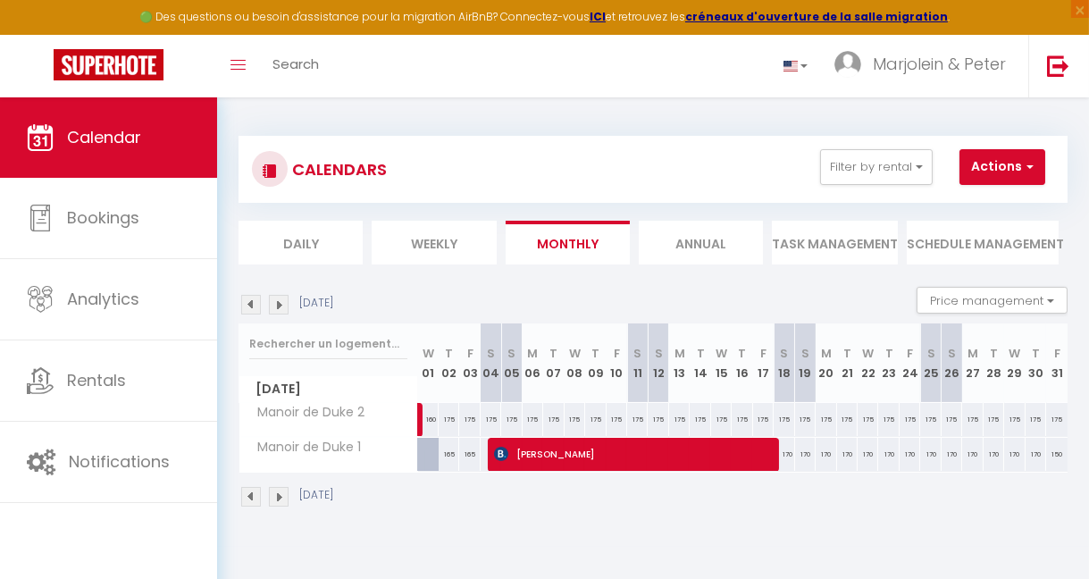
click at [448, 453] on div "165" at bounding box center [449, 454] width 21 height 33
type input "165"
type input "[DATE]"
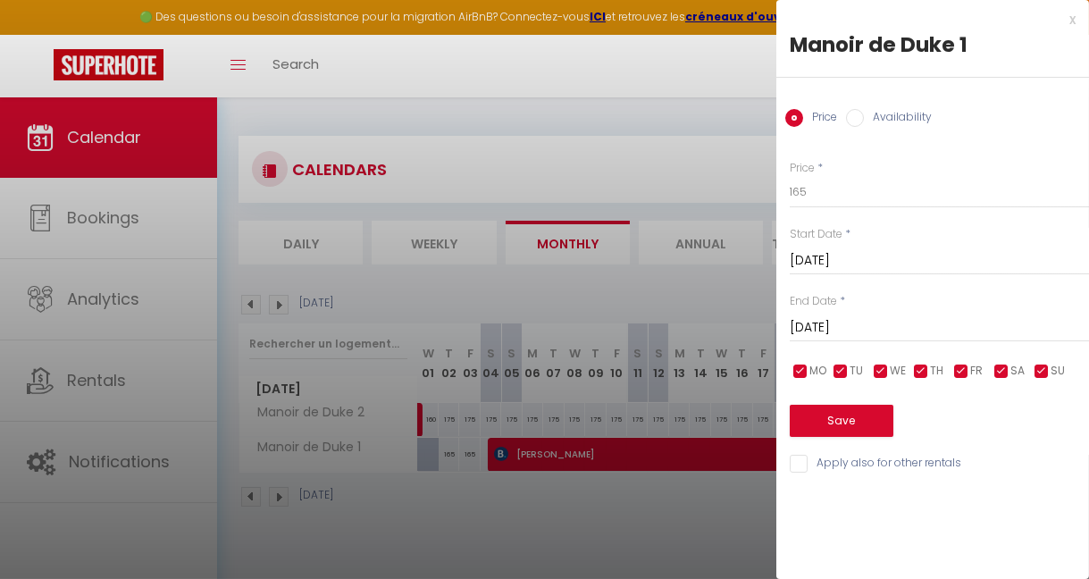
click at [425, 449] on div at bounding box center [544, 289] width 1089 height 579
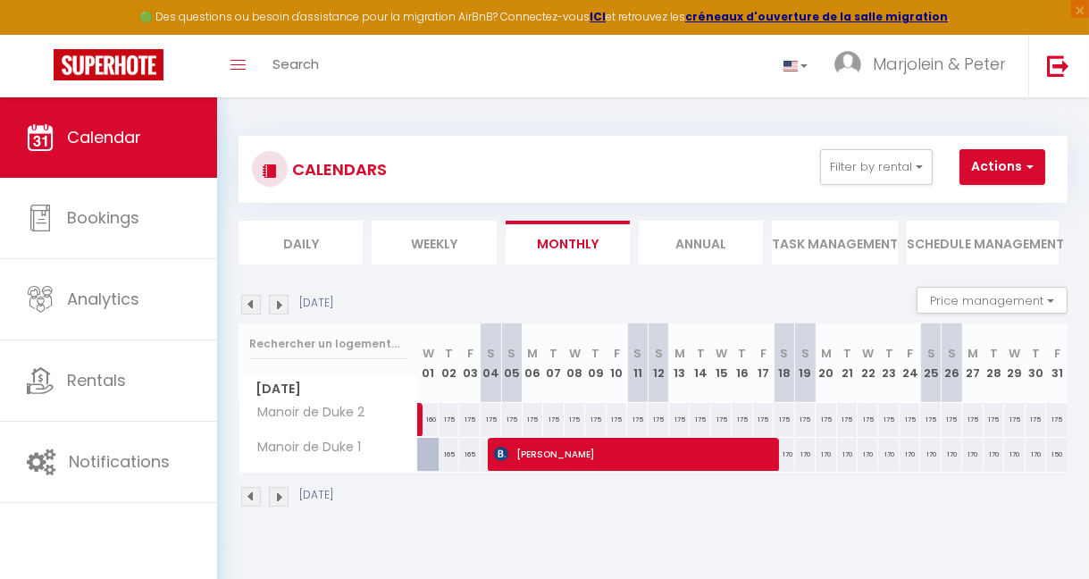
click at [426, 454] on div at bounding box center [435, 465] width 21 height 34
type input "265"
type input "[DATE]"
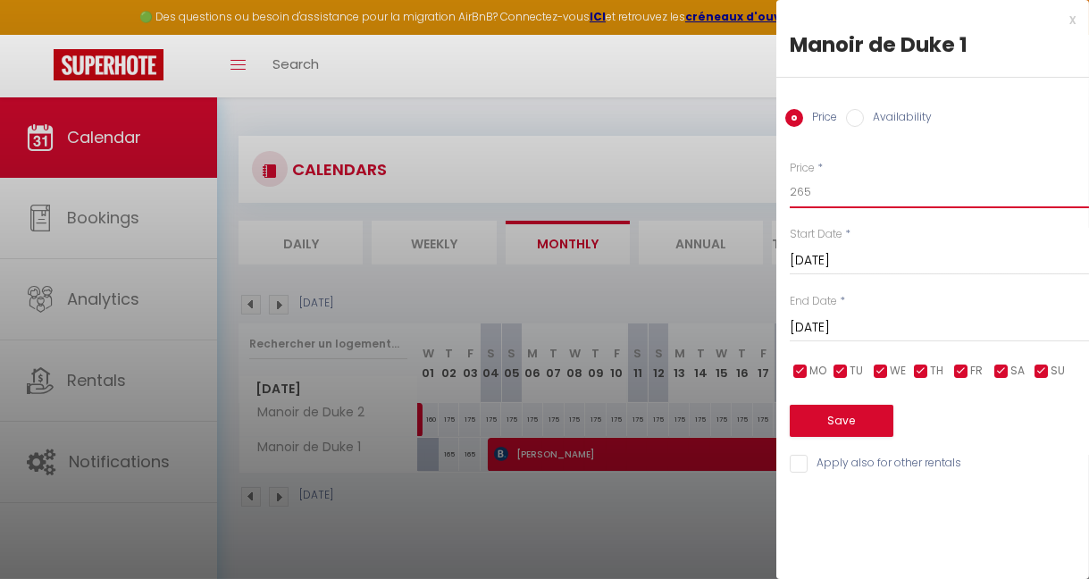
click at [795, 194] on input "265" at bounding box center [939, 192] width 299 height 32
drag, startPoint x: 821, startPoint y: 195, endPoint x: 791, endPoint y: 192, distance: 29.6
click at [791, 192] on input "165" at bounding box center [939, 192] width 299 height 32
type input "170"
click at [890, 322] on input "[DATE]" at bounding box center [939, 327] width 299 height 23
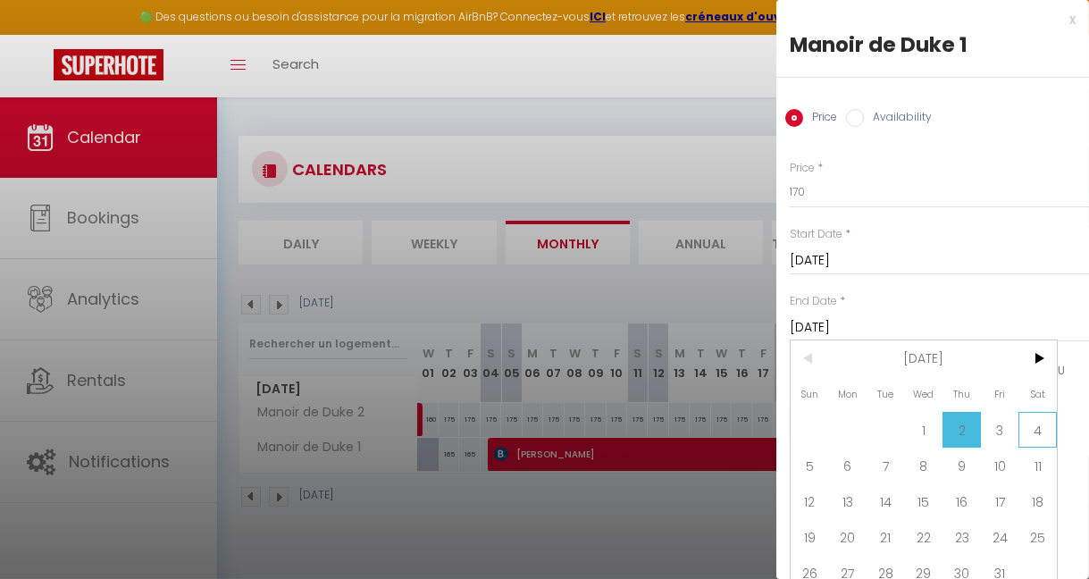
click at [1039, 422] on span "4" at bounding box center [1037, 430] width 38 height 36
type input "[DATE]"
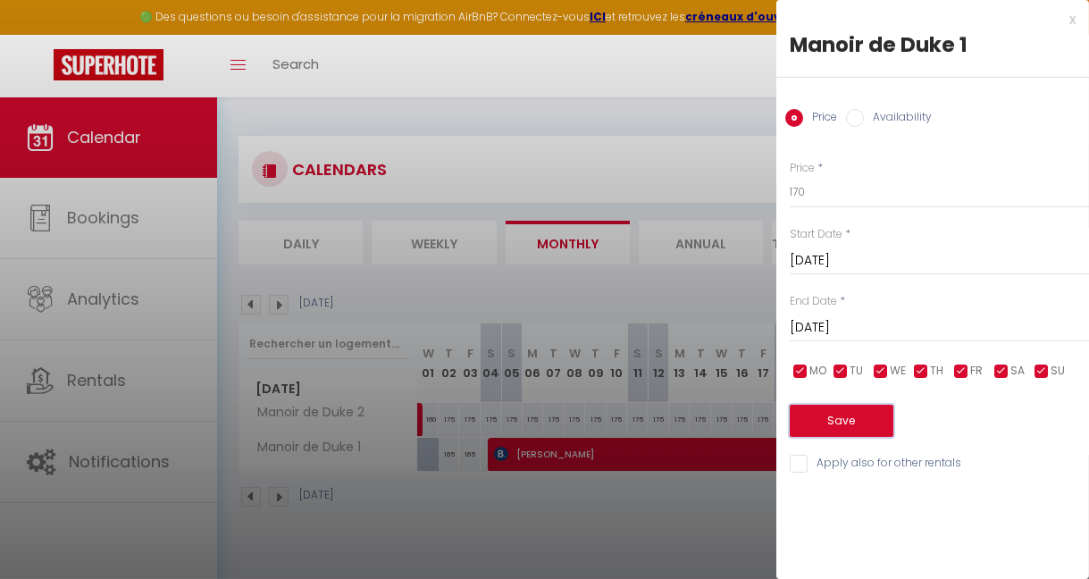
click at [810, 414] on button "Save" at bounding box center [842, 421] width 104 height 32
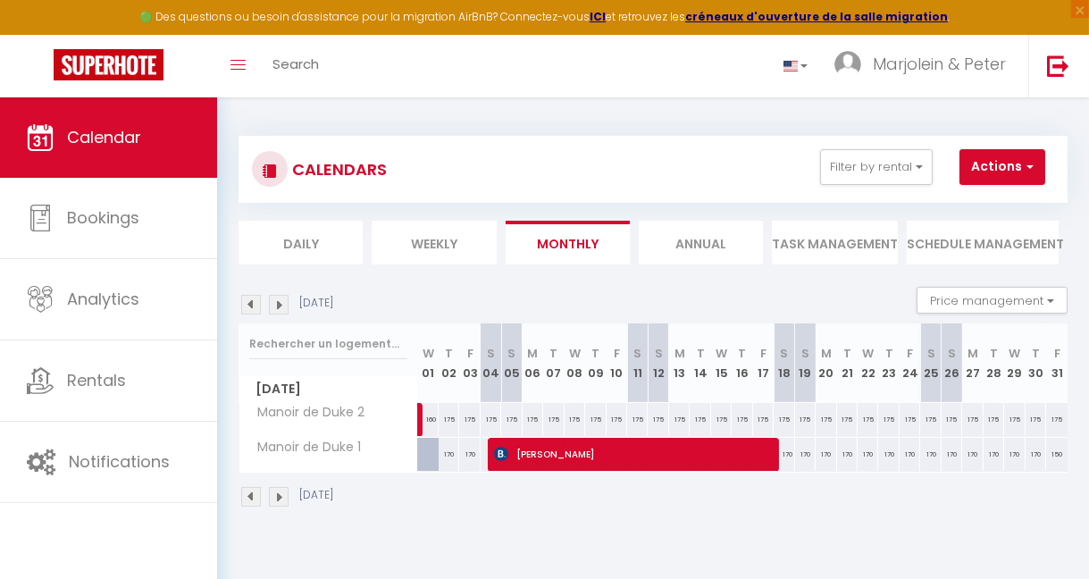
click at [428, 449] on div at bounding box center [435, 465] width 21 height 34
type input "170"
type input "[DATE]"
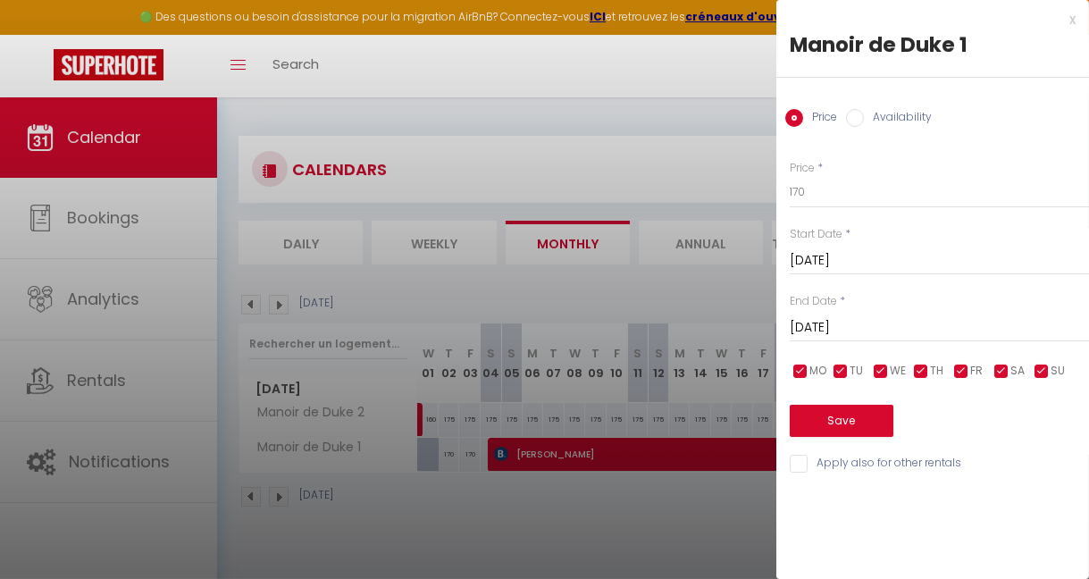
click at [620, 529] on div at bounding box center [544, 289] width 1089 height 579
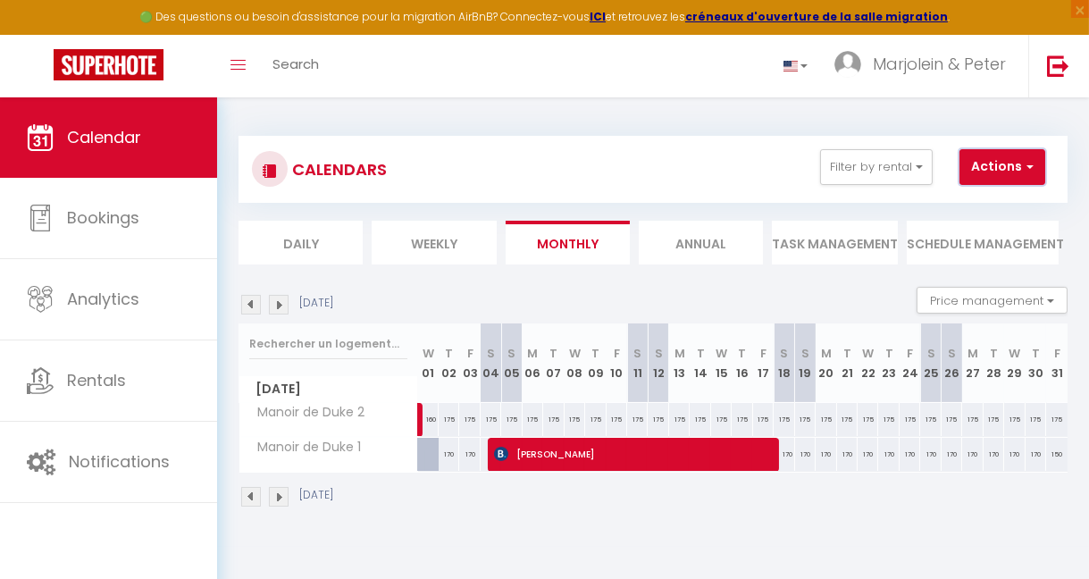
click at [995, 160] on button "Actions" at bounding box center [1002, 167] width 86 height 36
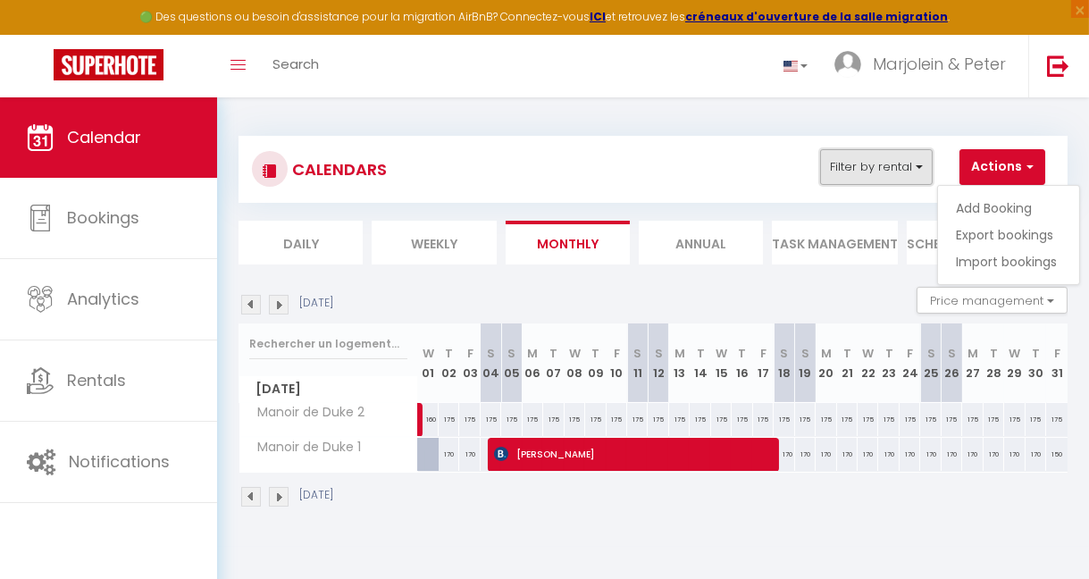
click at [924, 170] on button "Filter by rental" at bounding box center [876, 167] width 113 height 36
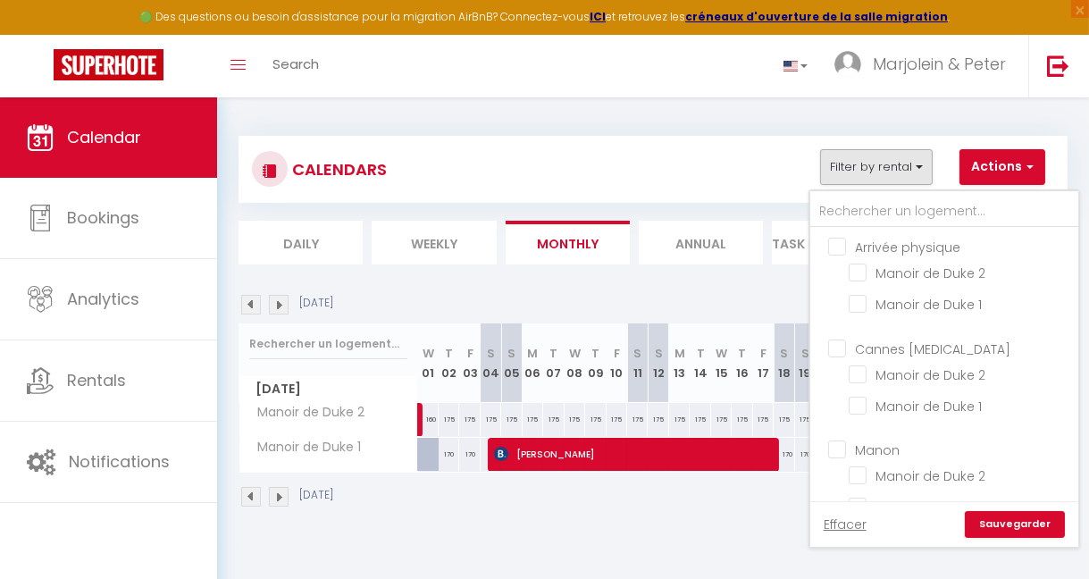
click at [699, 157] on div "CALENDARS Filter by rental Arrivée physique Manoir de Duke 2 Manoir de Duke 1 C…" at bounding box center [653, 169] width 802 height 40
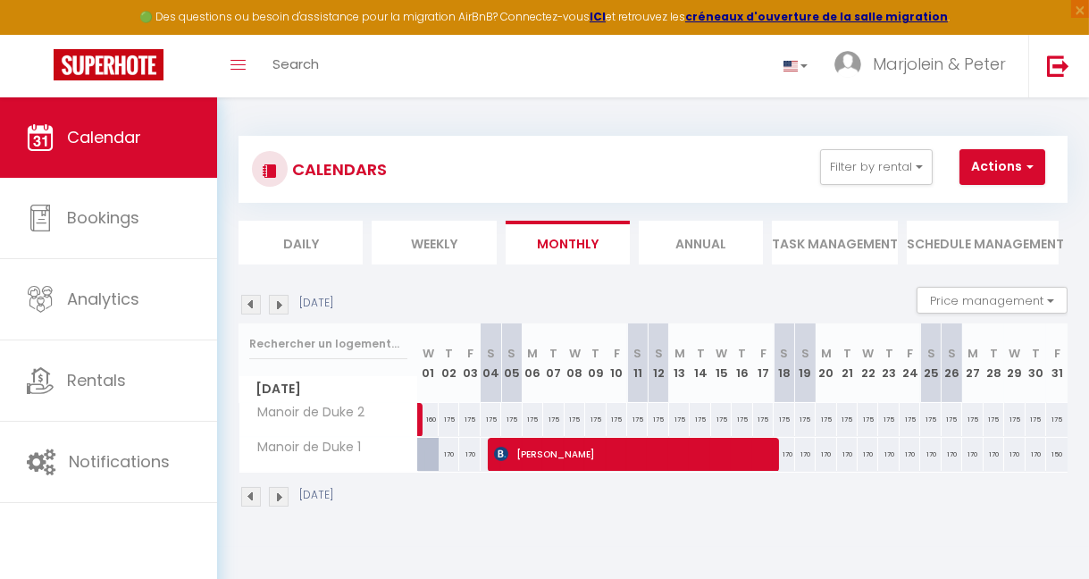
click at [427, 456] on div at bounding box center [435, 465] width 21 height 34
type input "170"
type input "[DATE]"
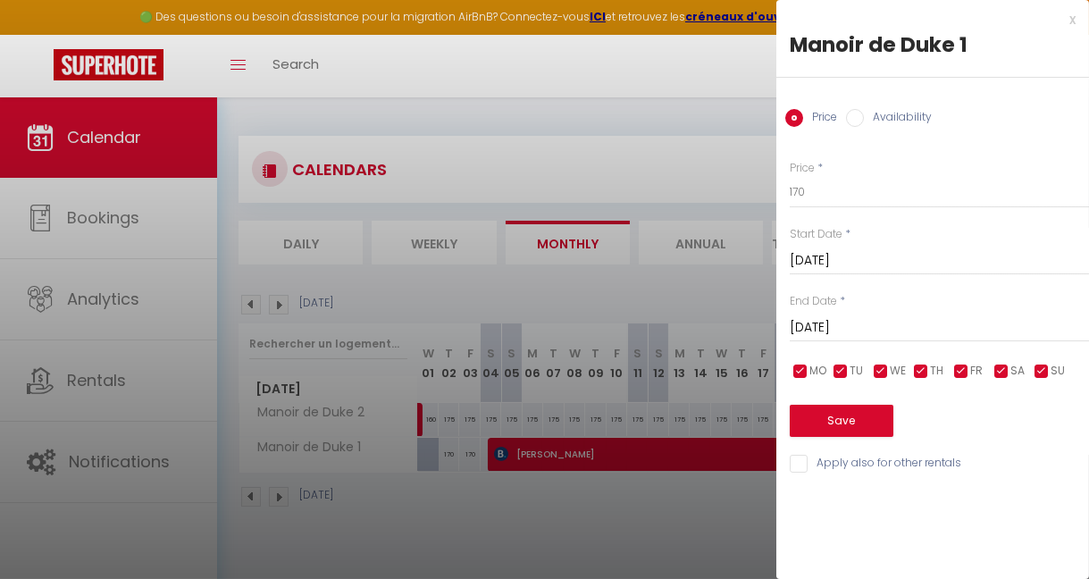
click at [915, 113] on label "Availability" at bounding box center [898, 119] width 68 height 20
click at [864, 113] on input "Availability" at bounding box center [855, 118] width 18 height 18
radio input "true"
radio input "false"
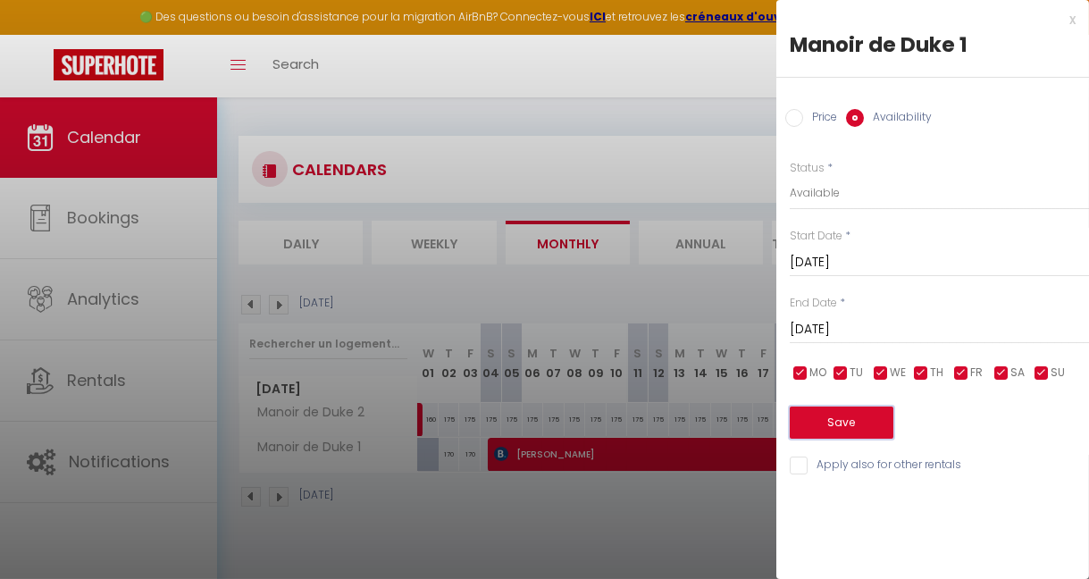
click at [857, 423] on button "Save" at bounding box center [842, 422] width 104 height 32
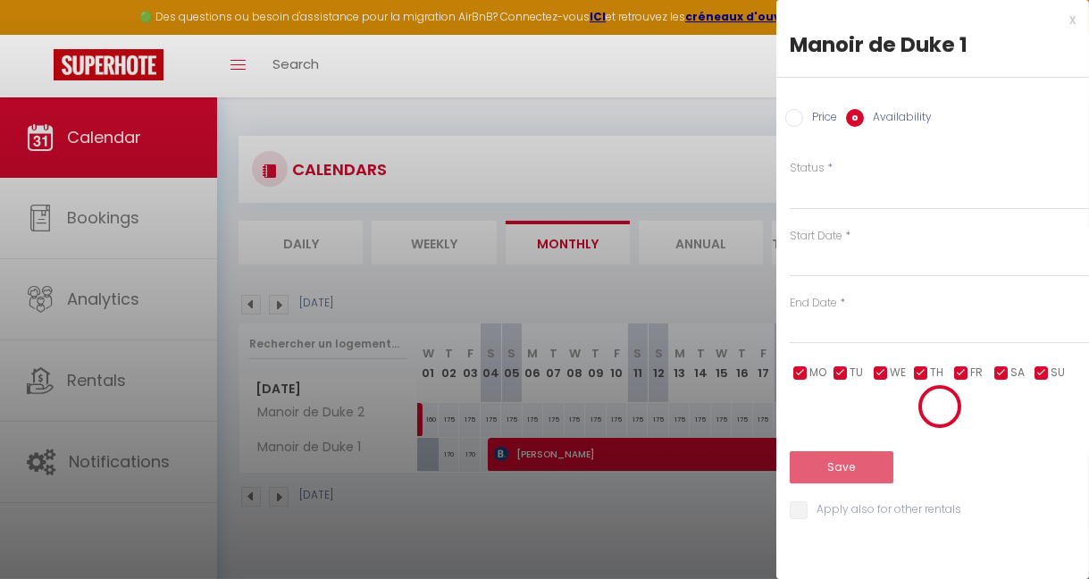
click at [566, 518] on div at bounding box center [544, 289] width 1089 height 579
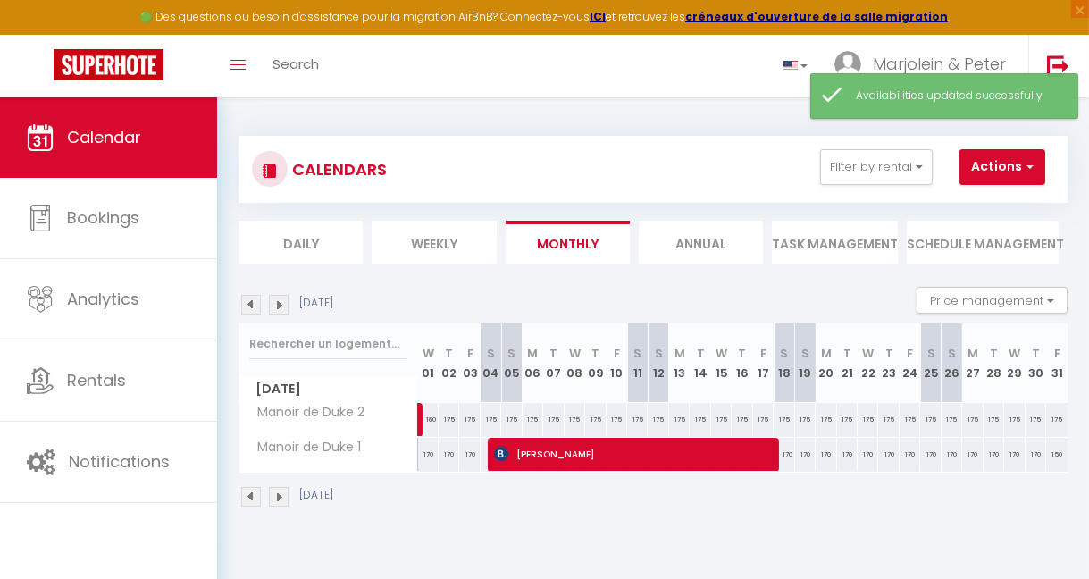
click at [422, 449] on div "170" at bounding box center [428, 454] width 21 height 33
select select "1"
type input "[DATE]"
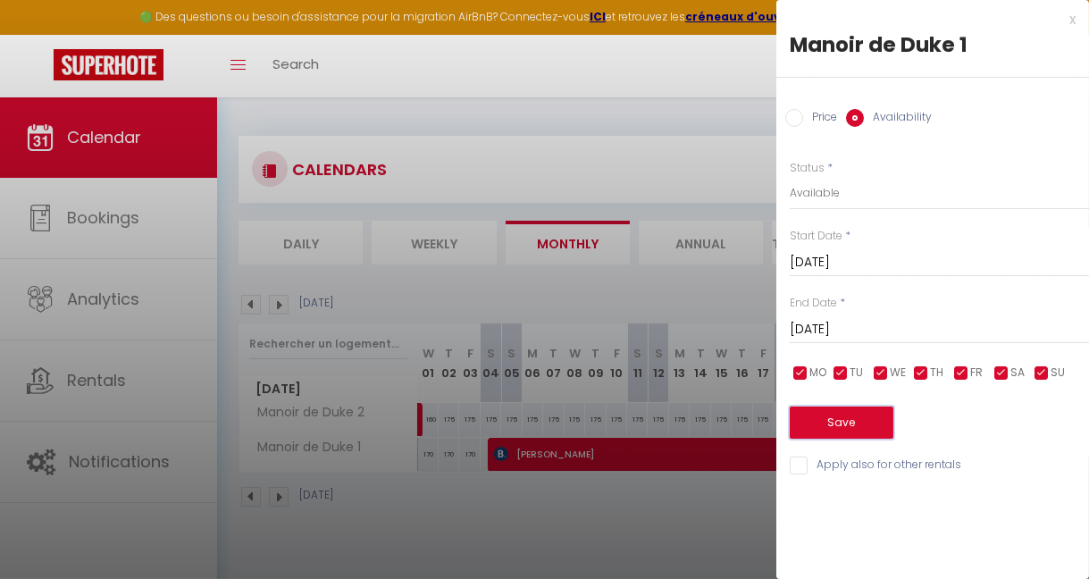
click at [842, 419] on button "Save" at bounding box center [842, 422] width 104 height 32
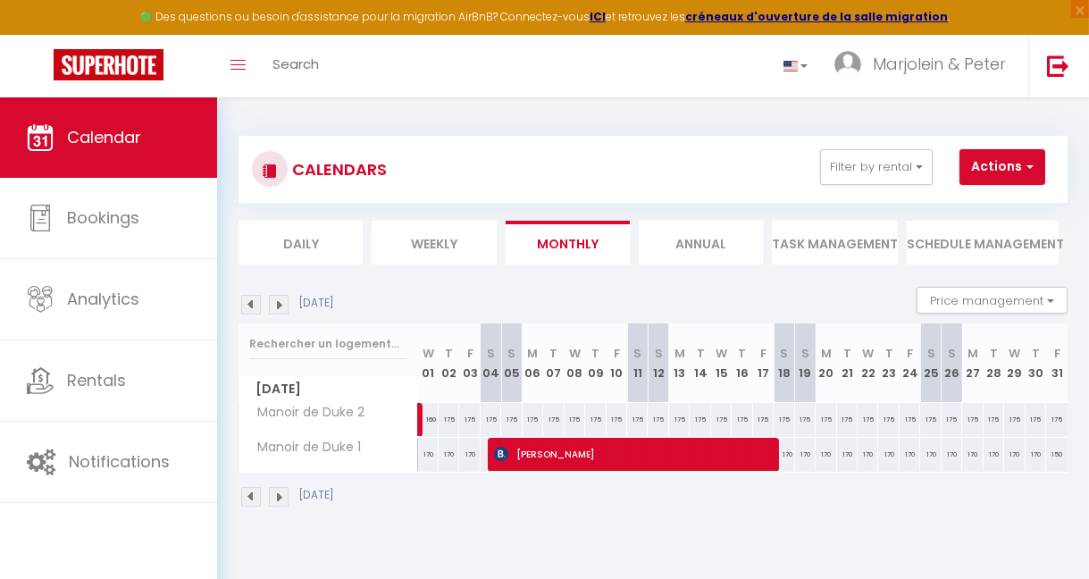
click at [250, 297] on img at bounding box center [251, 305] width 20 height 20
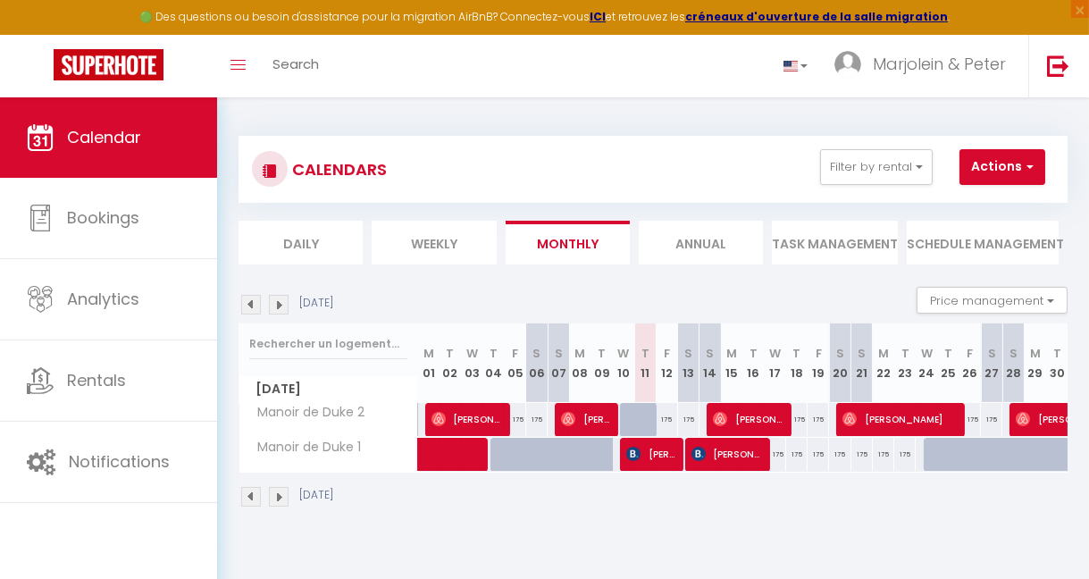
click at [698, 507] on div "[DATE]" at bounding box center [652, 499] width 829 height 53
